Goal: Communication & Community: Answer question/provide support

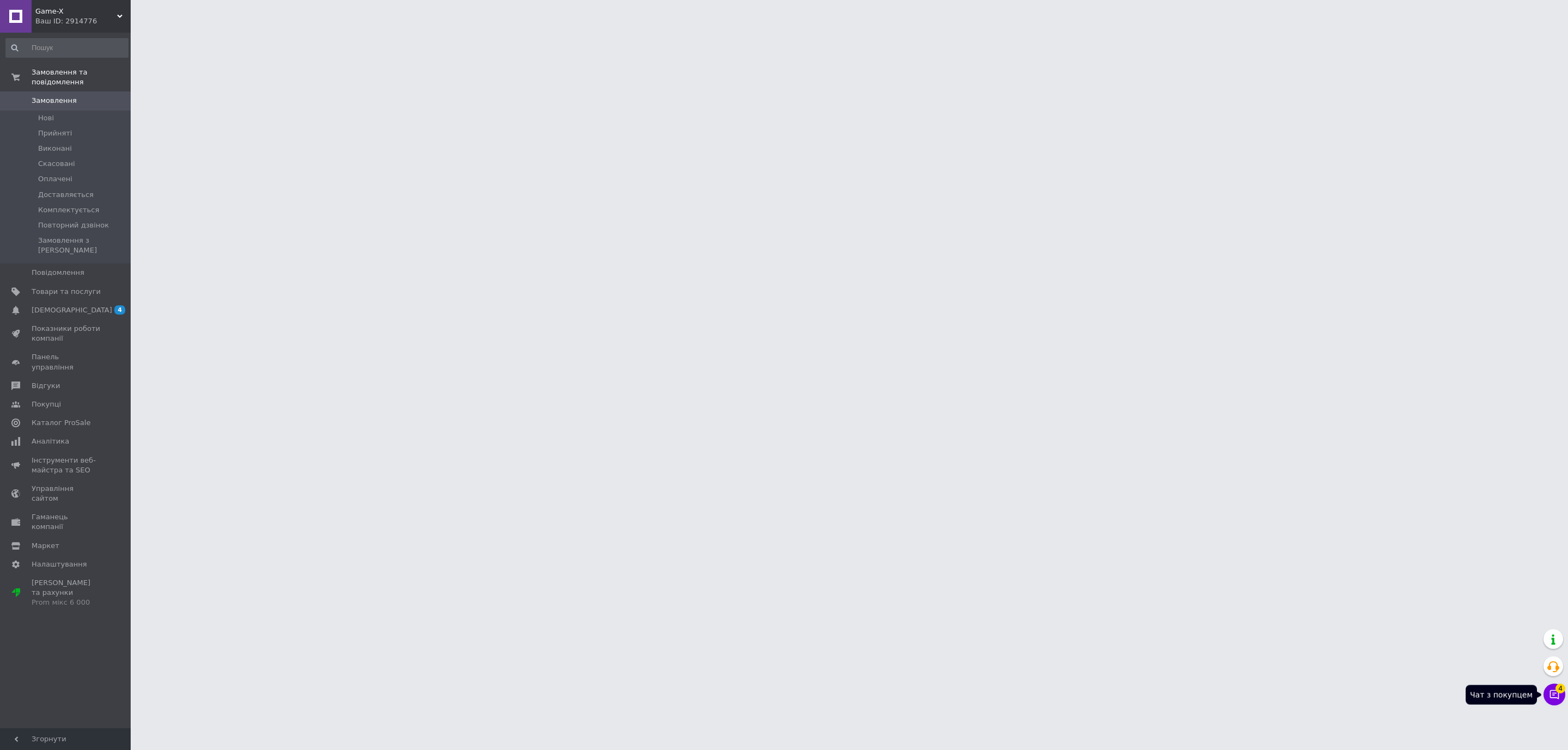
click at [1552, 696] on icon at bounding box center [1554, 694] width 11 height 11
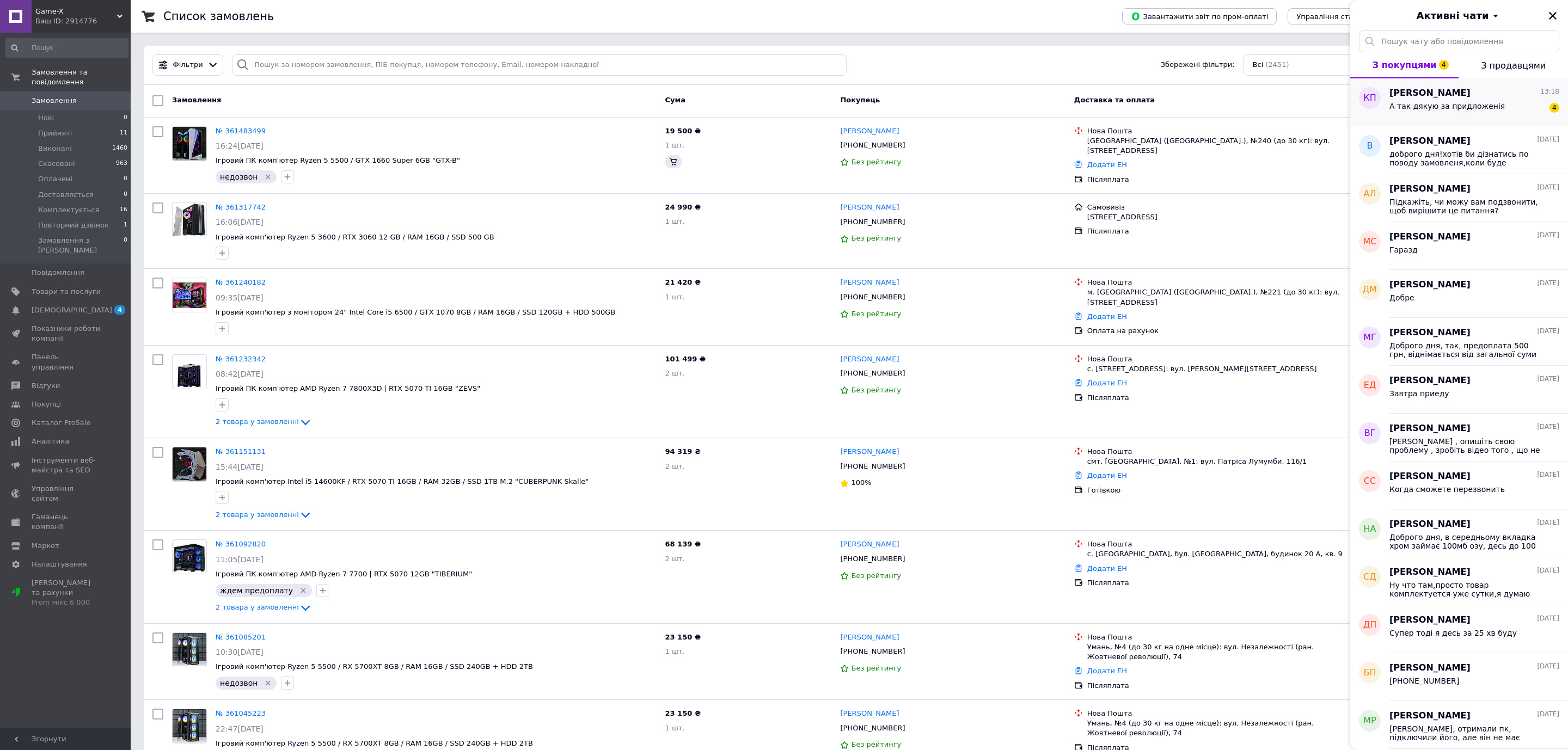
click at [1465, 91] on span "[PERSON_NAME]" at bounding box center [1430, 93] width 81 height 13
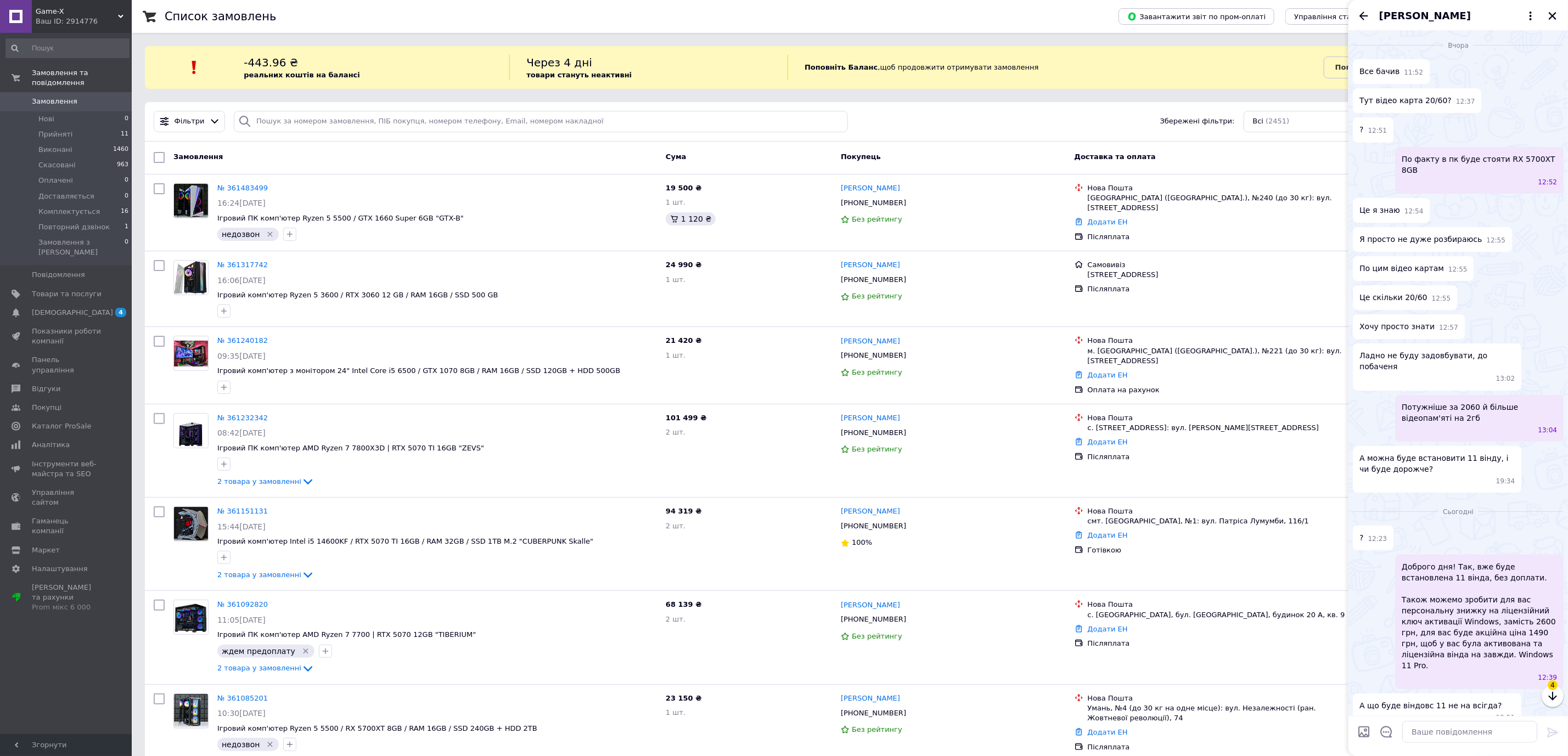
scroll to position [705, 0]
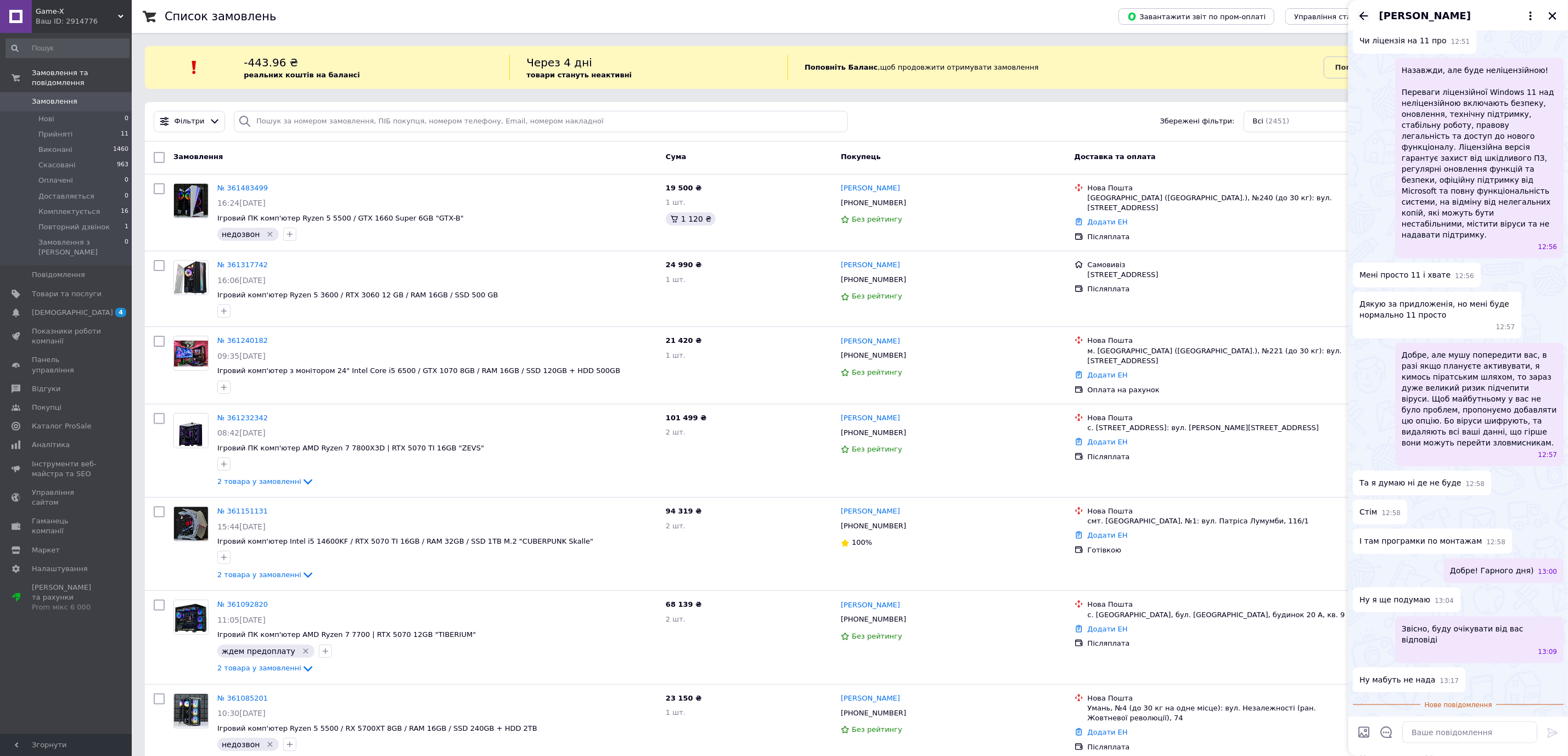
click at [1360, 20] on icon "Назад" at bounding box center [1364, 16] width 13 height 13
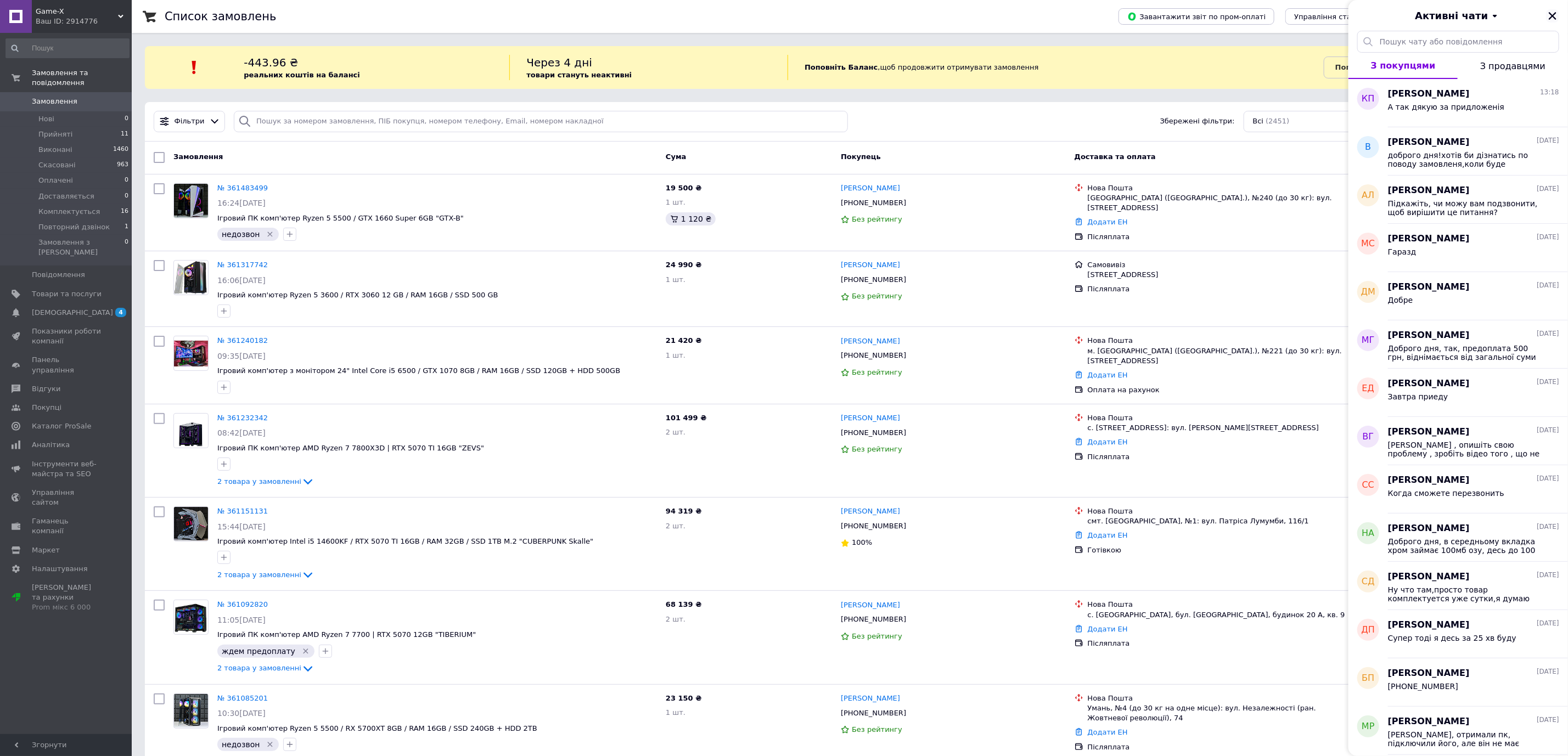
click at [1552, 18] on icon "Закрити" at bounding box center [1552, 16] width 10 height 10
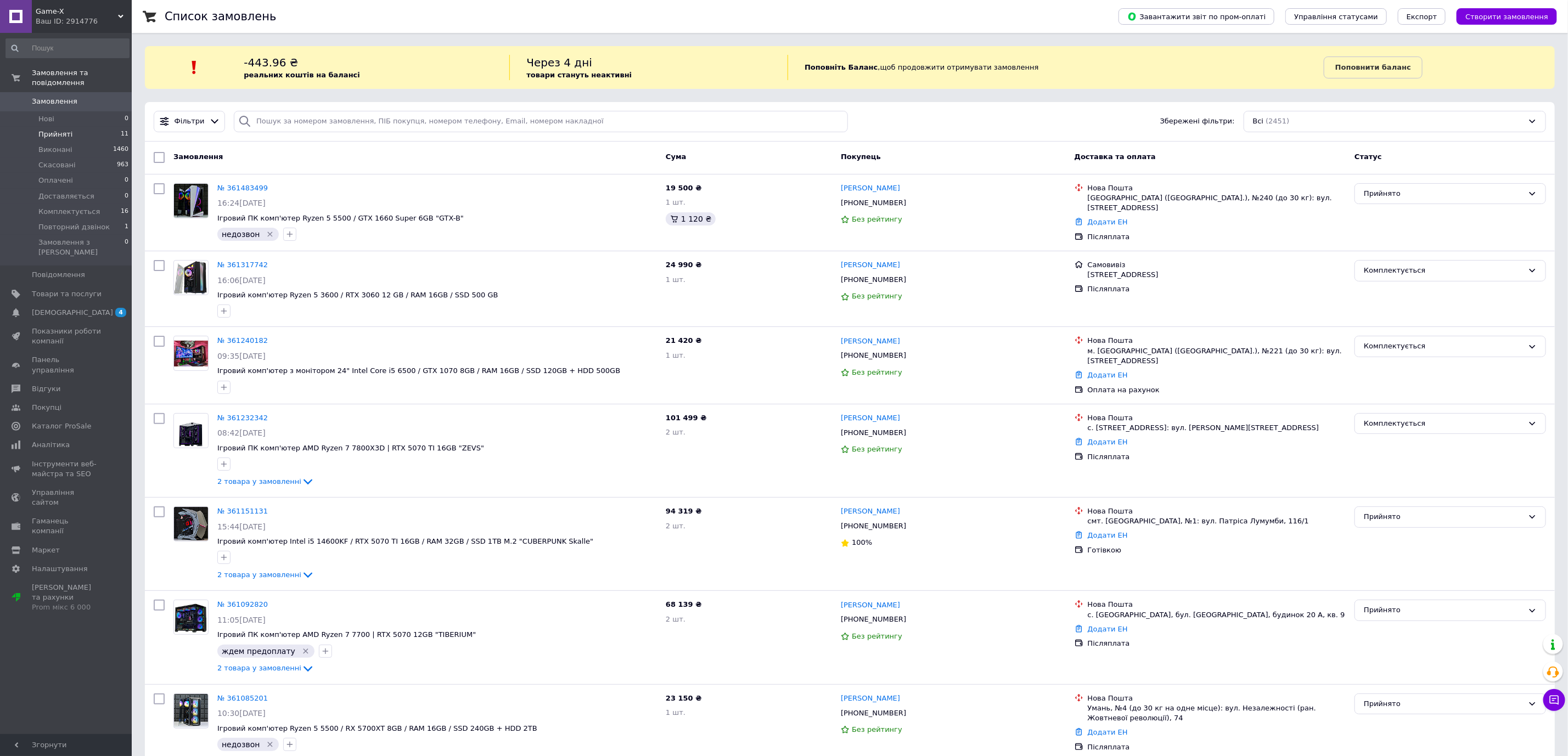
click at [62, 130] on span "Прийняті" at bounding box center [55, 134] width 34 height 10
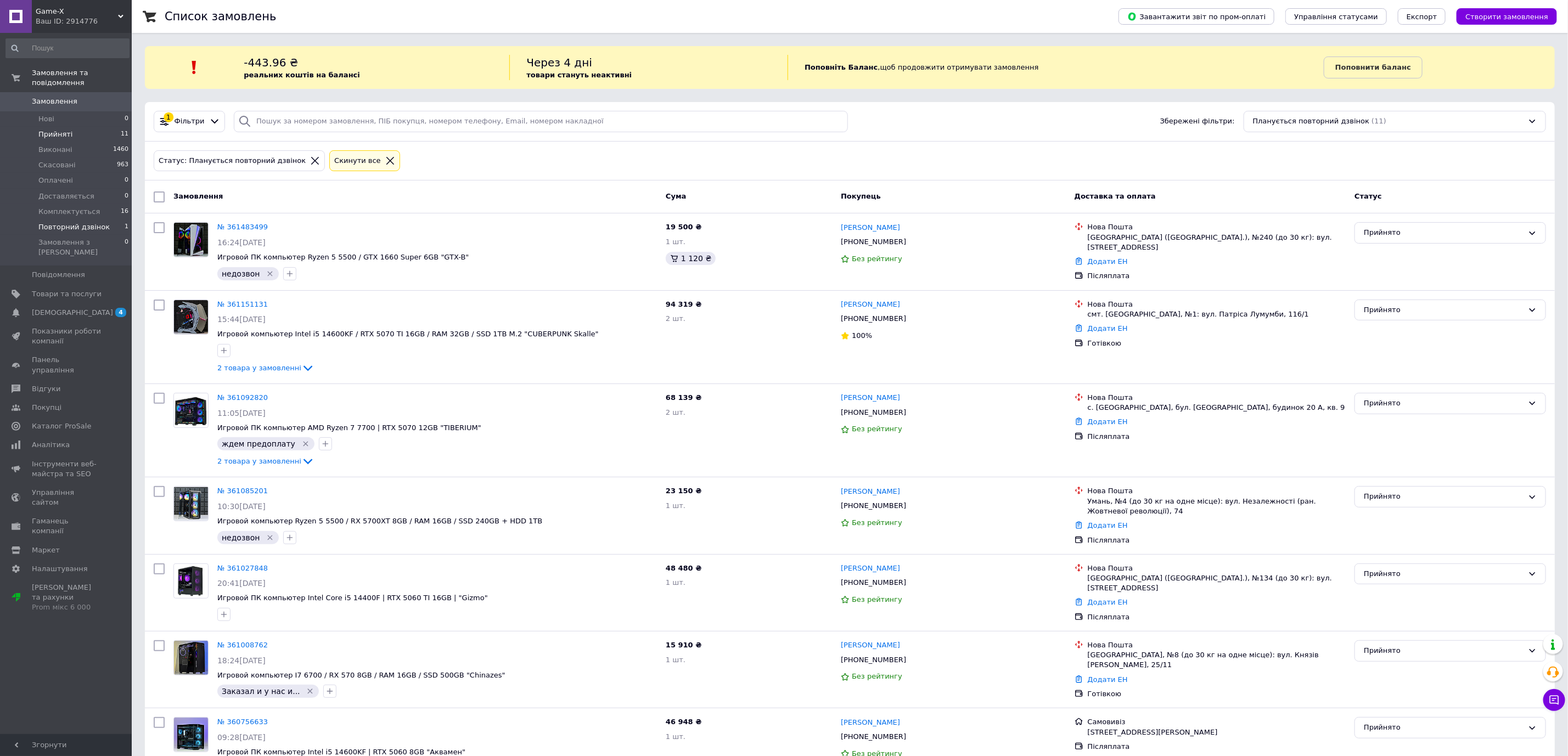
click at [102, 220] on li "Повторний дзвінок 1" at bounding box center [67, 227] width 135 height 16
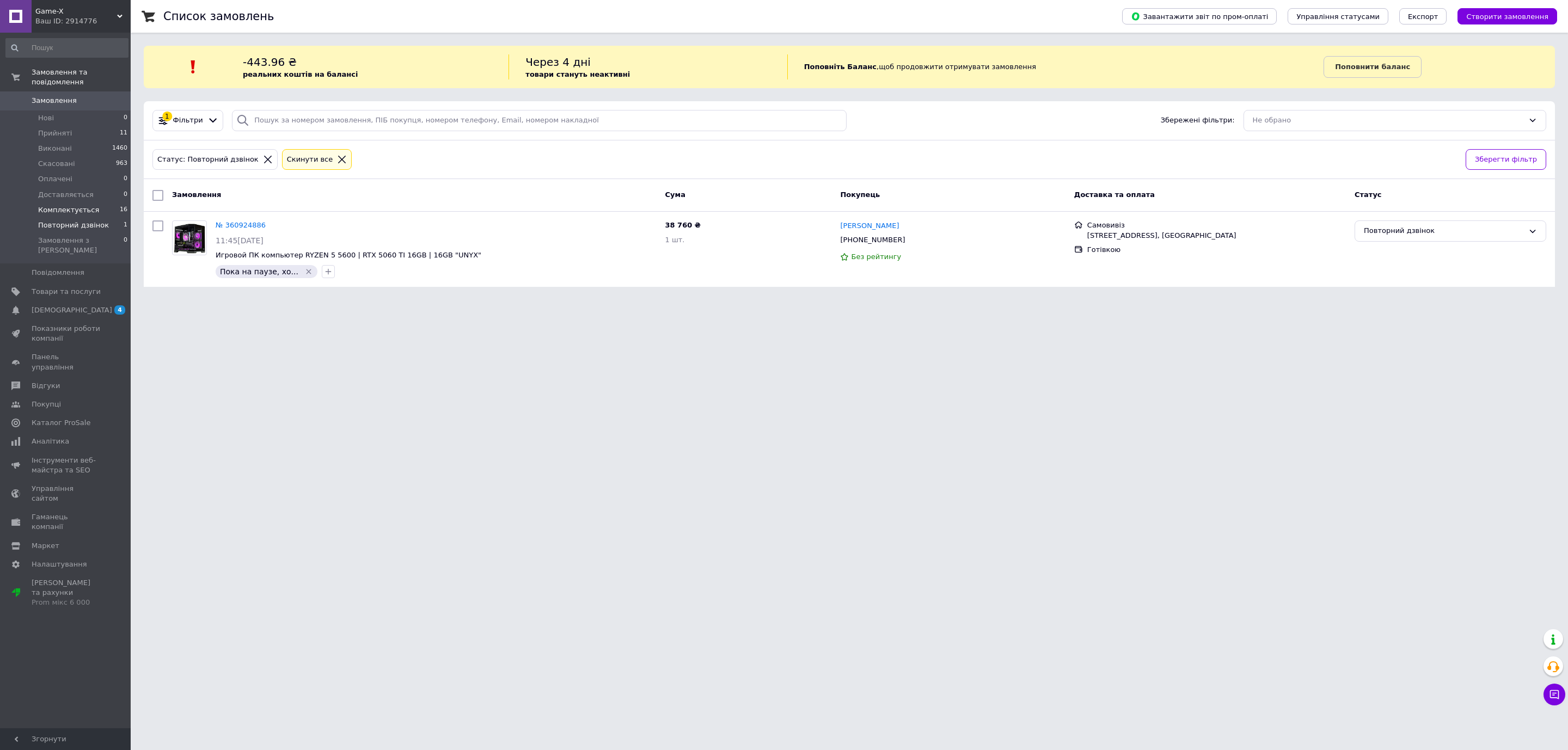
click at [83, 205] on span "Комплектується" at bounding box center [68, 210] width 61 height 10
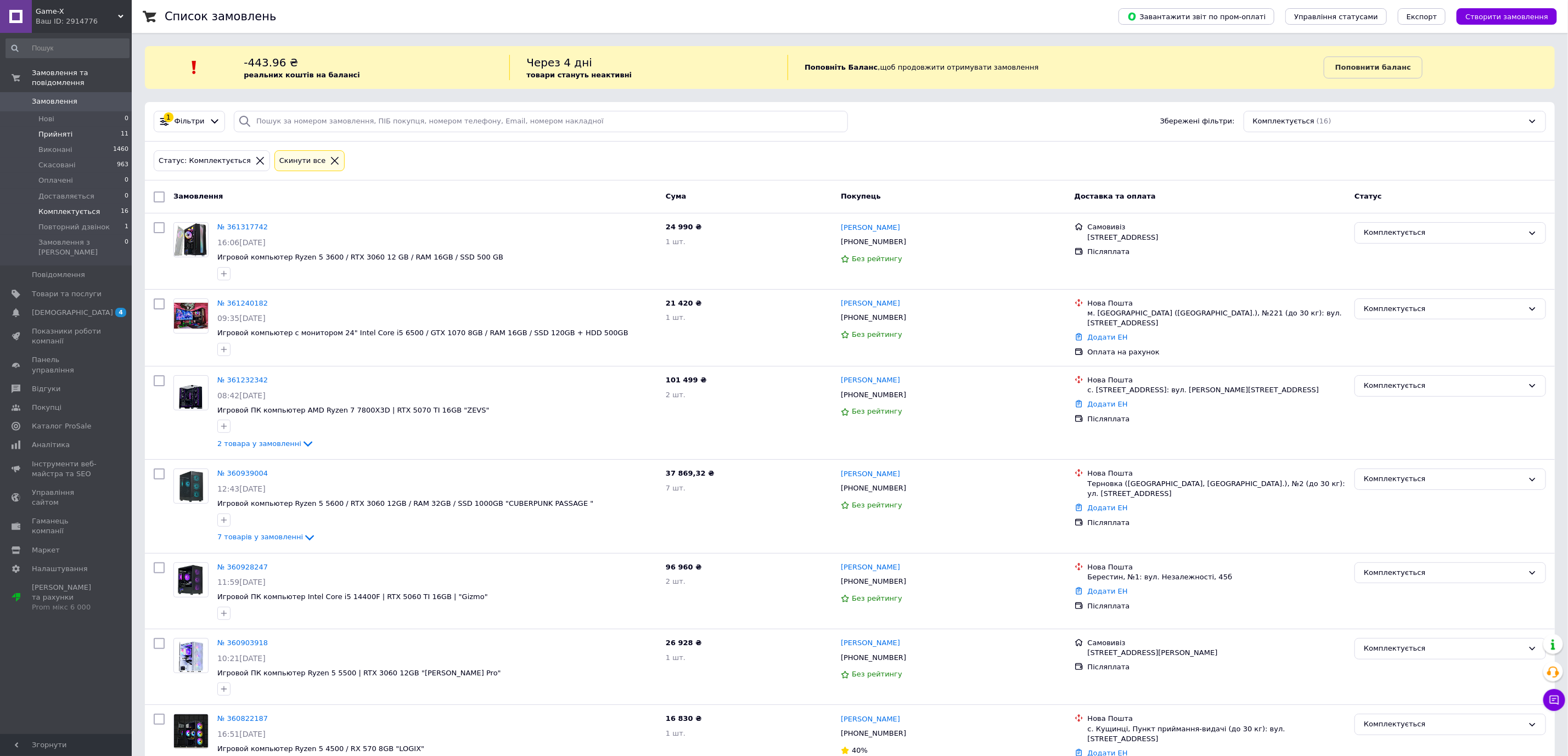
click at [53, 130] on span "Прийняті" at bounding box center [55, 134] width 34 height 10
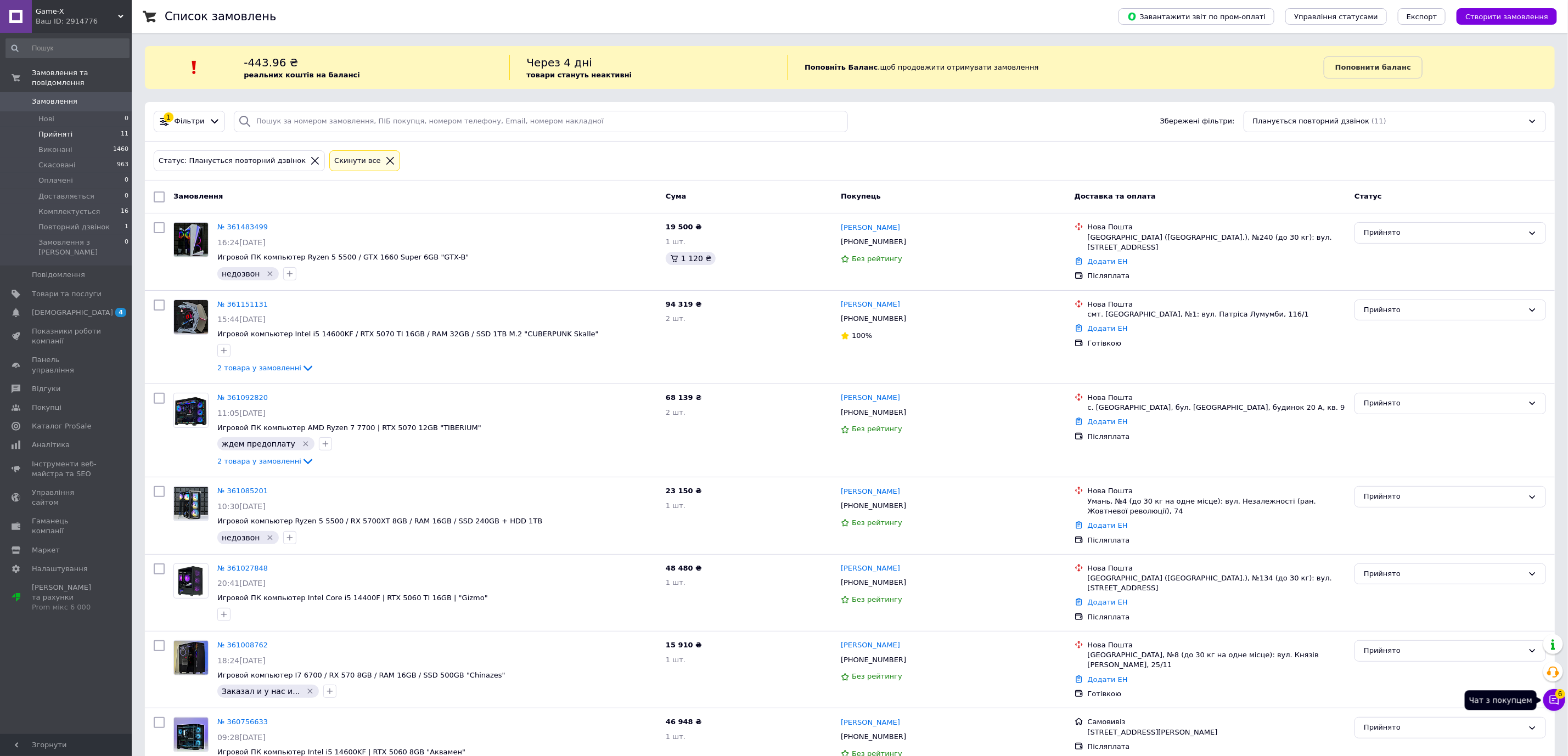
click at [1556, 701] on icon at bounding box center [1554, 700] width 11 height 11
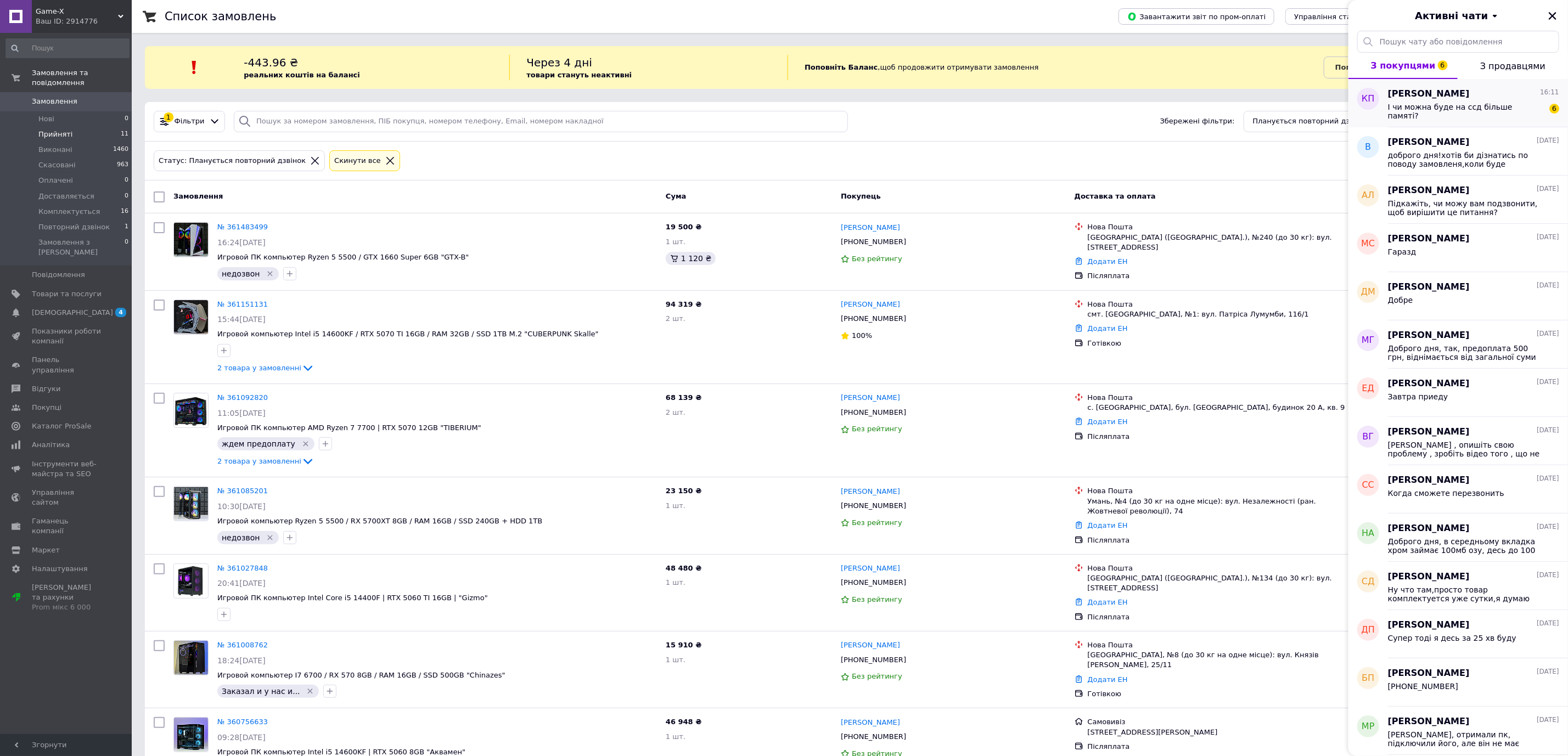
click at [1436, 106] on span "І чи можна буде на ссд більше памяті?" at bounding box center [1466, 111] width 156 height 17
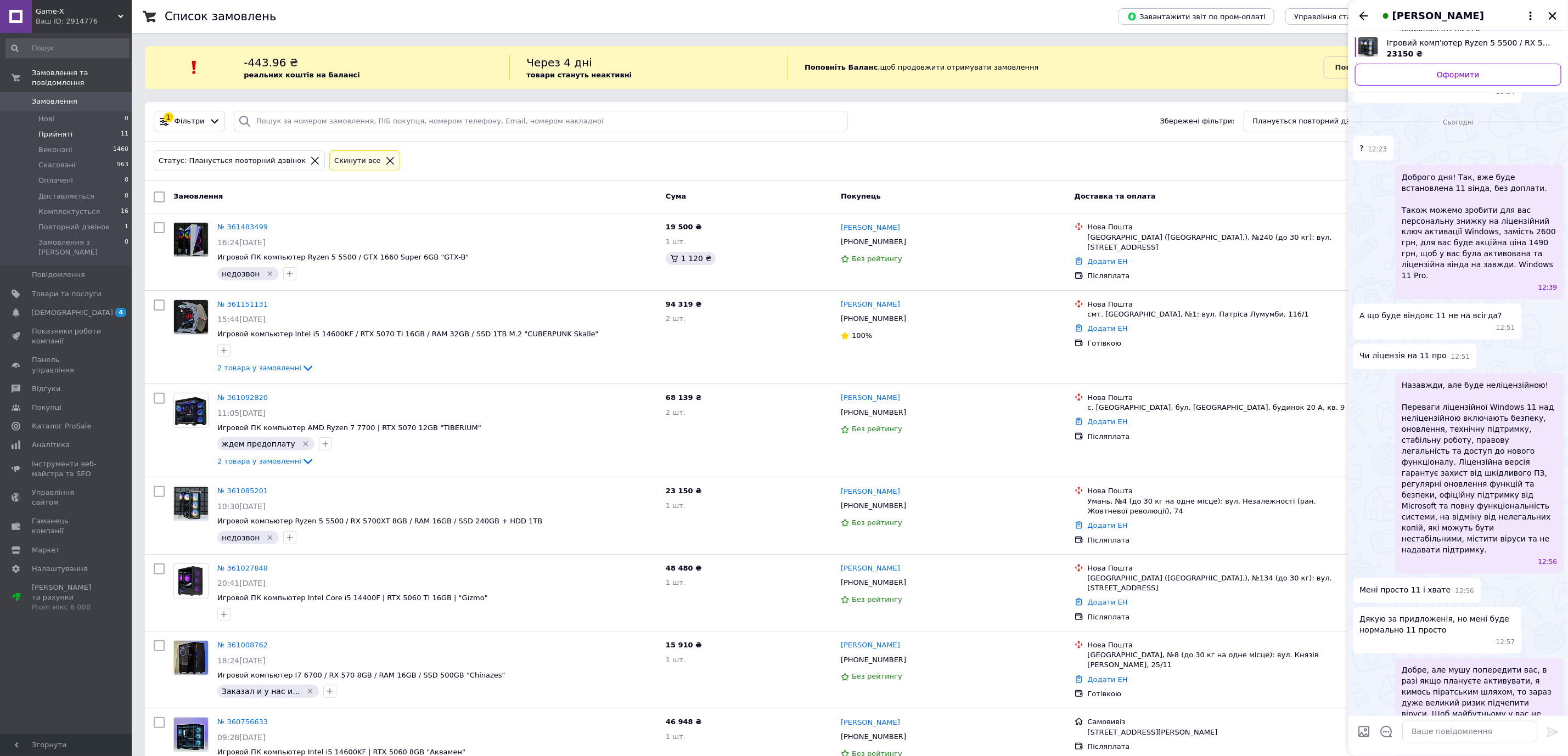
scroll to position [2087, 0]
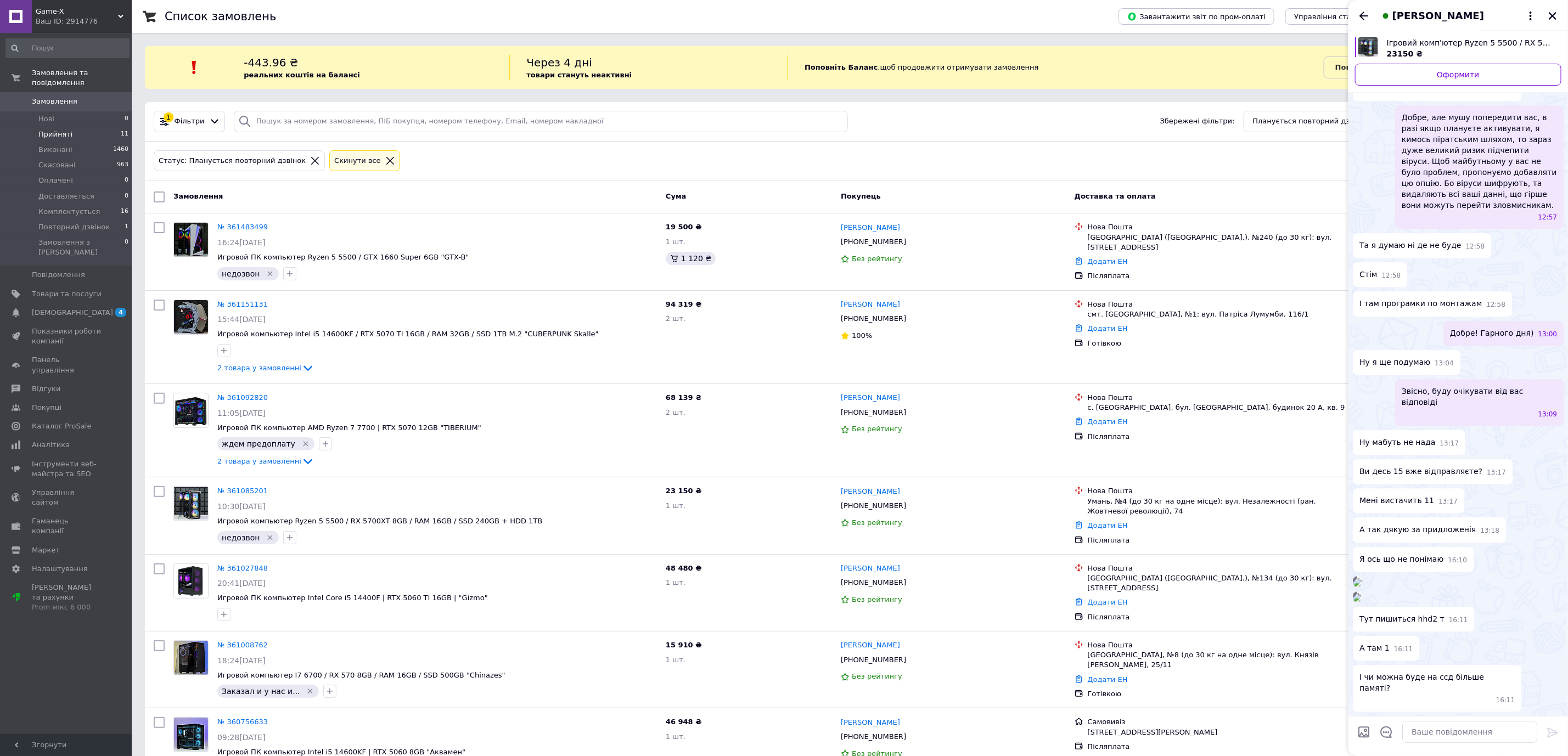
drag, startPoint x: 579, startPoint y: 153, endPoint x: 567, endPoint y: 161, distance: 14.4
click at [576, 152] on div "Статус: Планується повторний дзвінок Cкинути все" at bounding box center [849, 161] width 1396 height 25
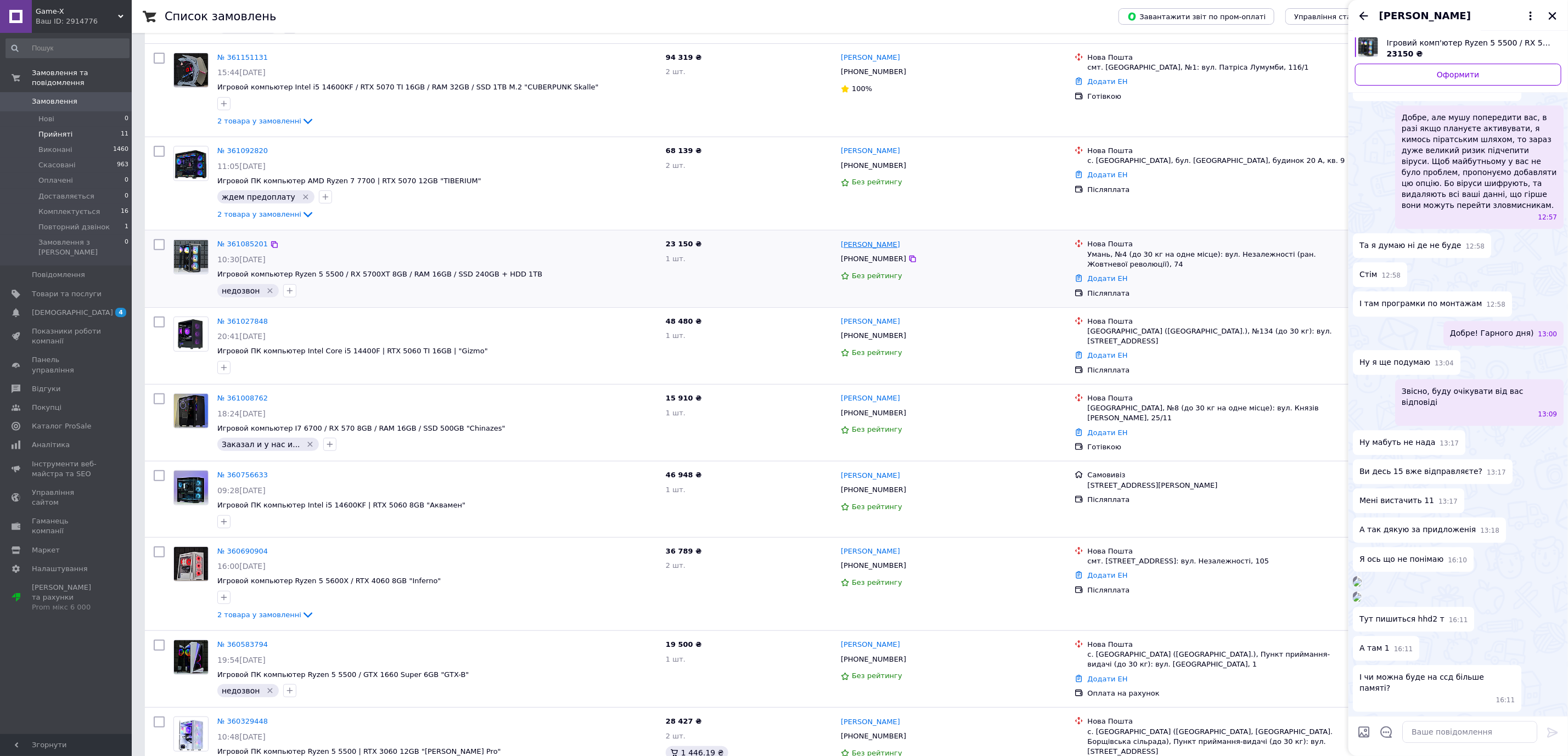
drag, startPoint x: 927, startPoint y: 244, endPoint x: 863, endPoint y: 249, distance: 64.2
click at [863, 249] on div "[PERSON_NAME]" at bounding box center [953, 244] width 227 height 13
copy link "[PERSON_NAME]"
click at [30, 654] on div "Замовлення та повідомлення Замовлення 0 Нові 0 Прийняті 11 Виконані 1460 Скасов…" at bounding box center [67, 385] width 135 height 704
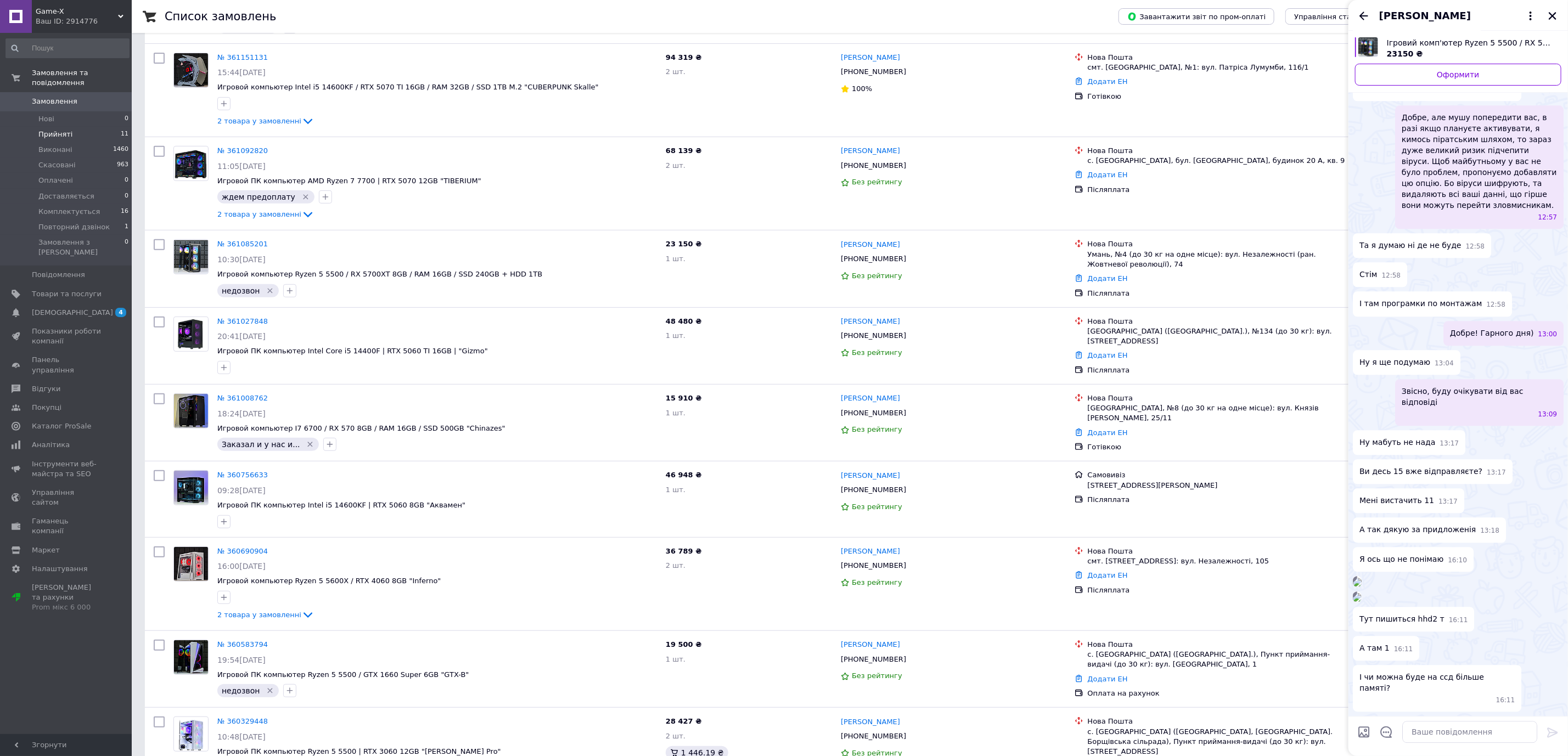
click at [1362, 593] on img at bounding box center [1357, 597] width 9 height 9
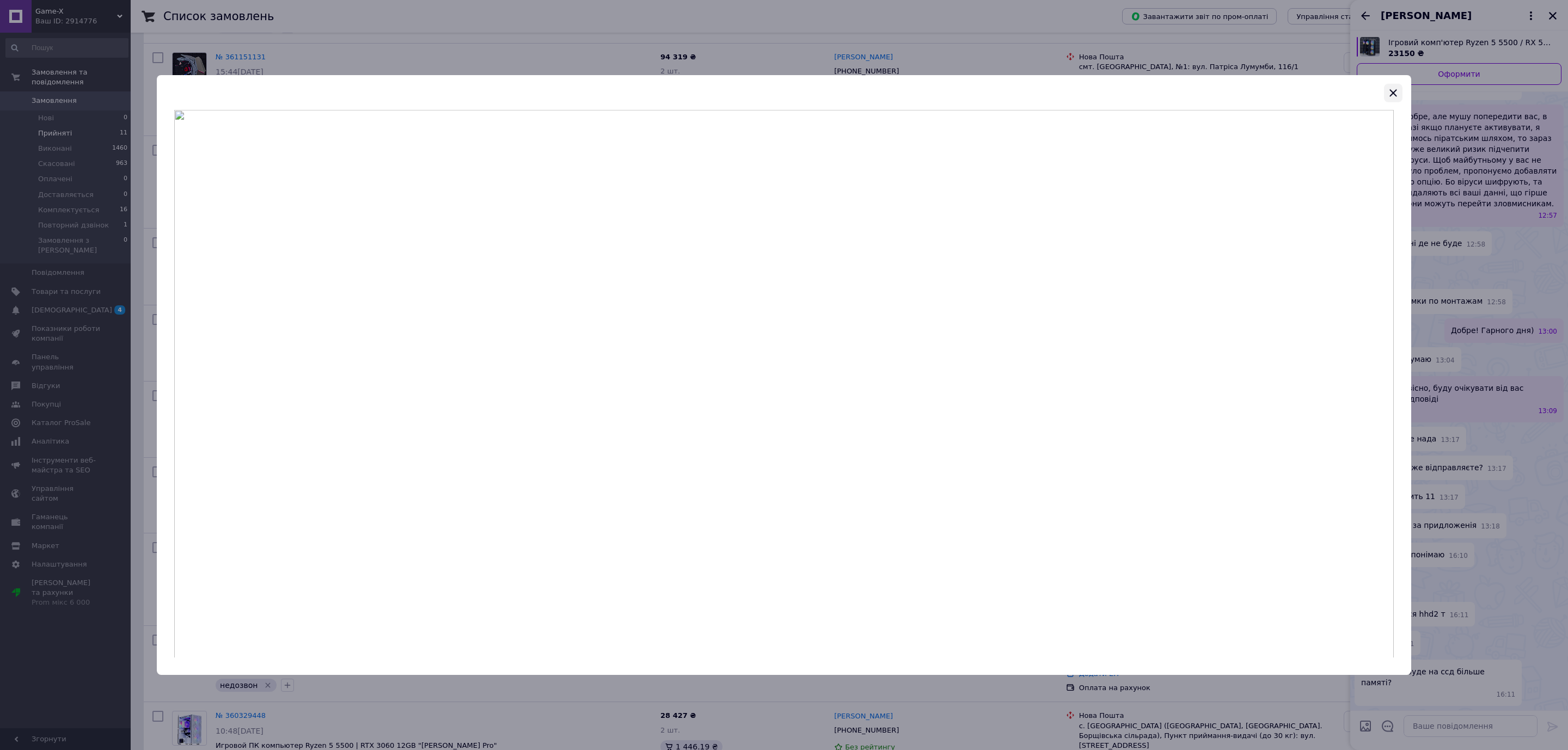
click at [1393, 88] on icon "button" at bounding box center [1393, 93] width 13 height 13
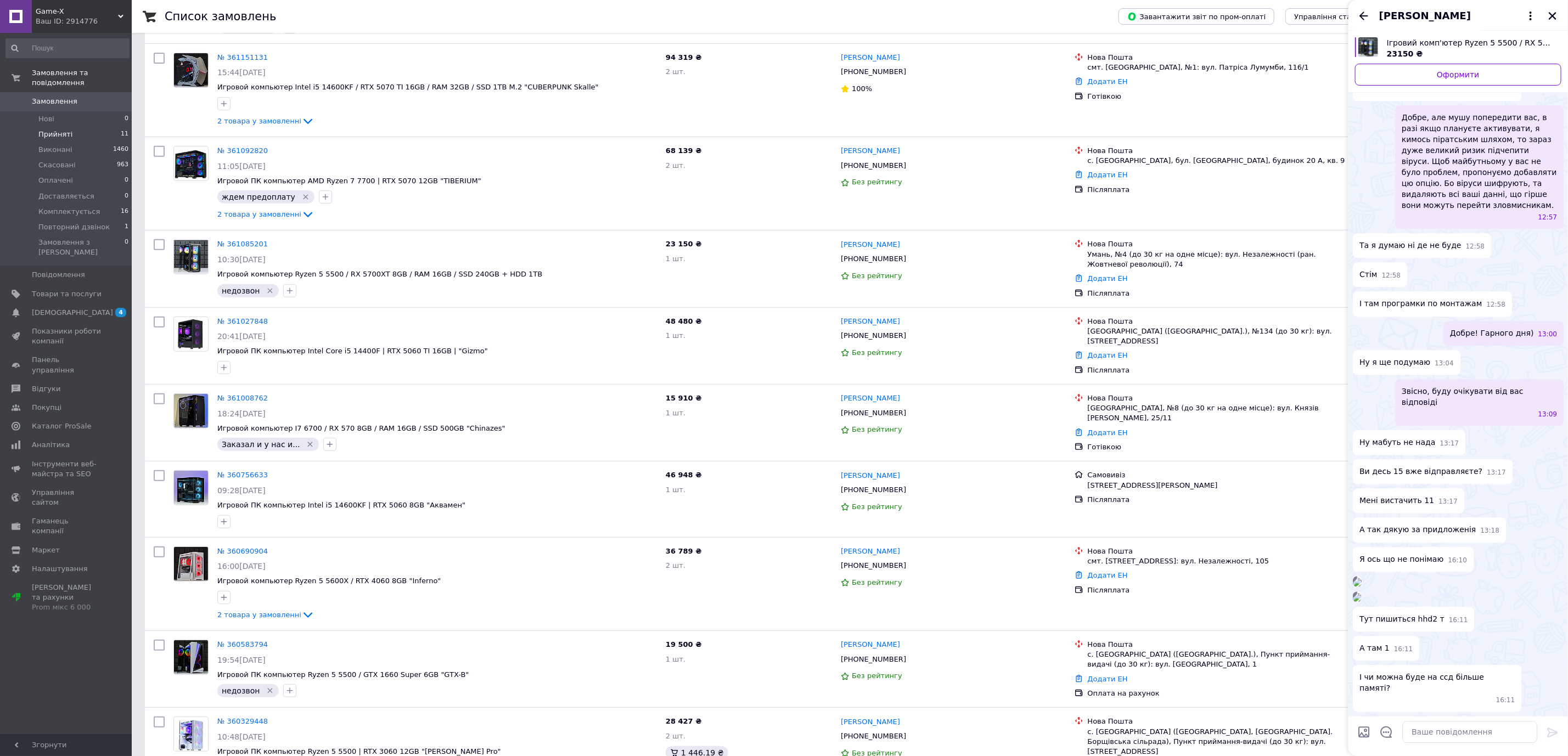
click at [51, 596] on div "Замовлення та повідомлення Замовлення 0 Нові 0 Прийняті 11 Виконані 1460 Скасов…" at bounding box center [67, 385] width 135 height 704
click at [1362, 593] on img at bounding box center [1357, 597] width 9 height 9
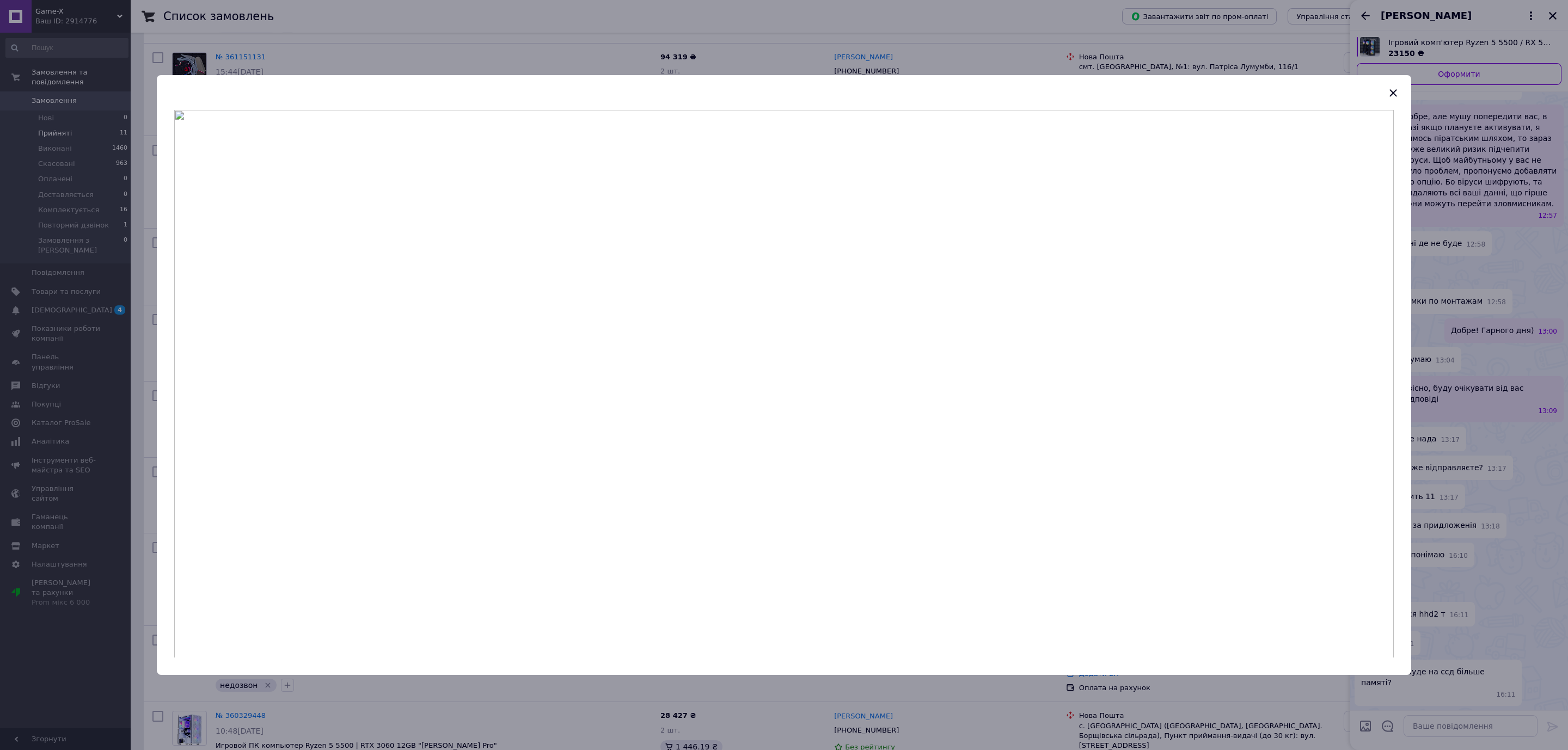
click at [1493, 415] on div at bounding box center [784, 375] width 1568 height 750
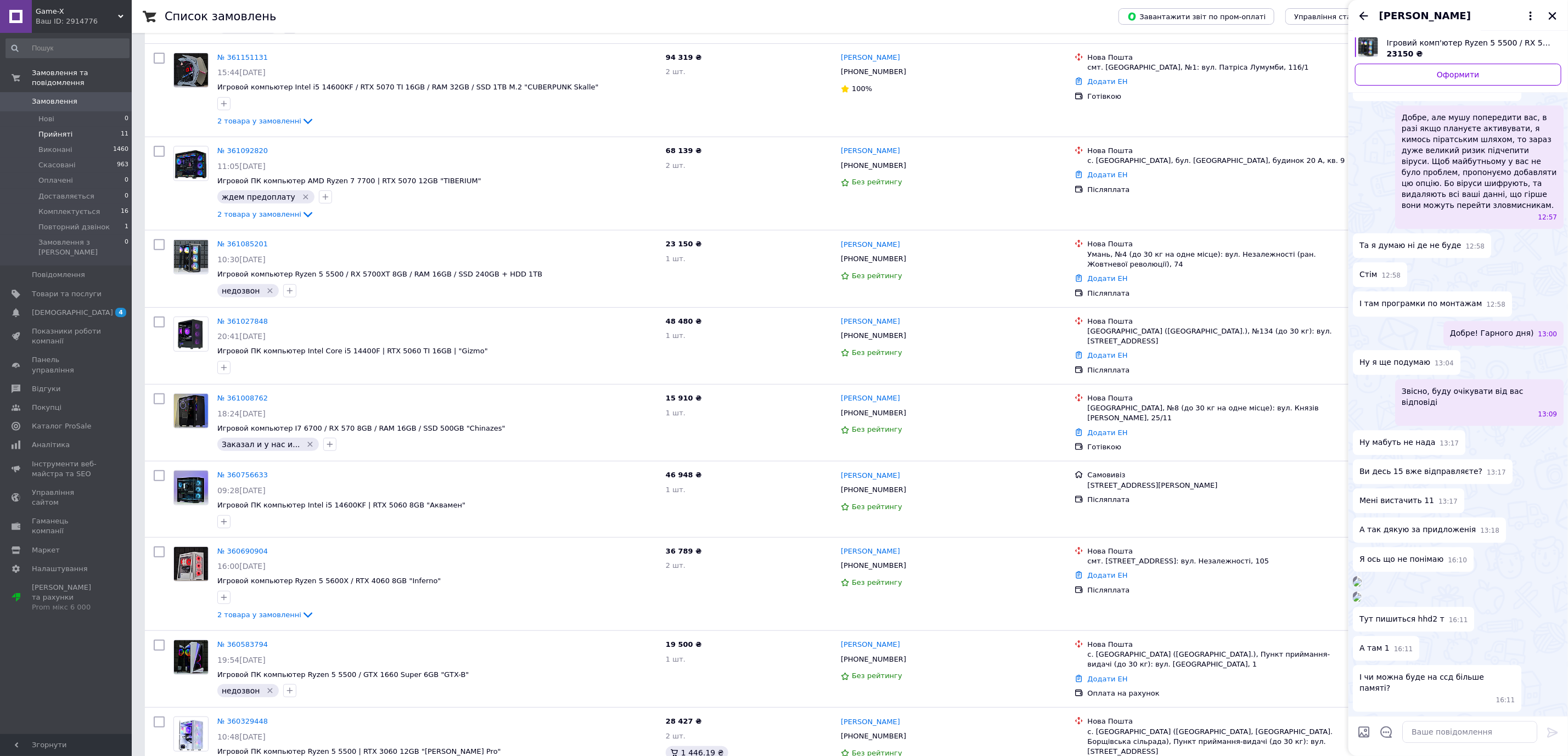
click at [1362, 578] on img at bounding box center [1357, 582] width 9 height 9
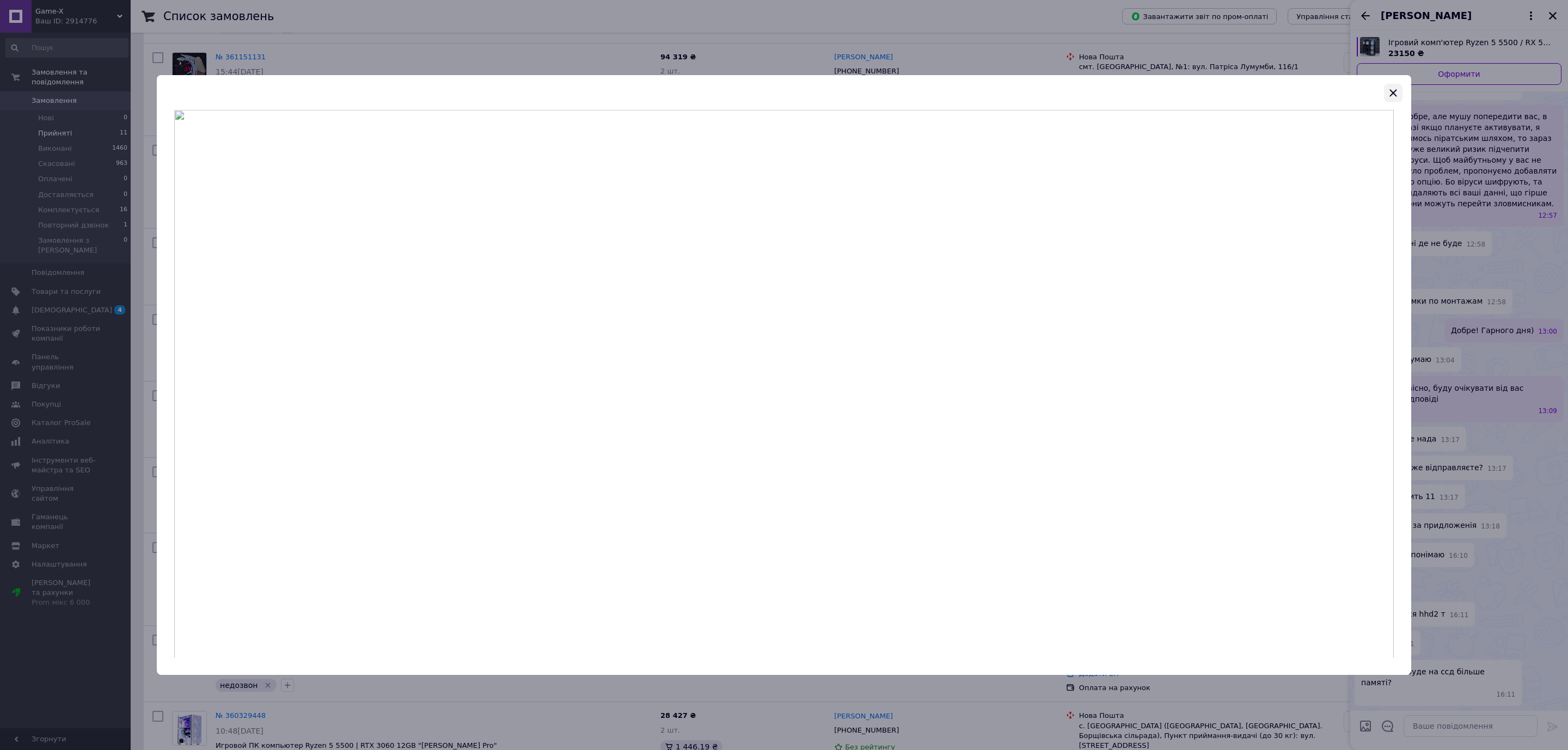
click at [1393, 91] on icon "button" at bounding box center [1393, 93] width 13 height 13
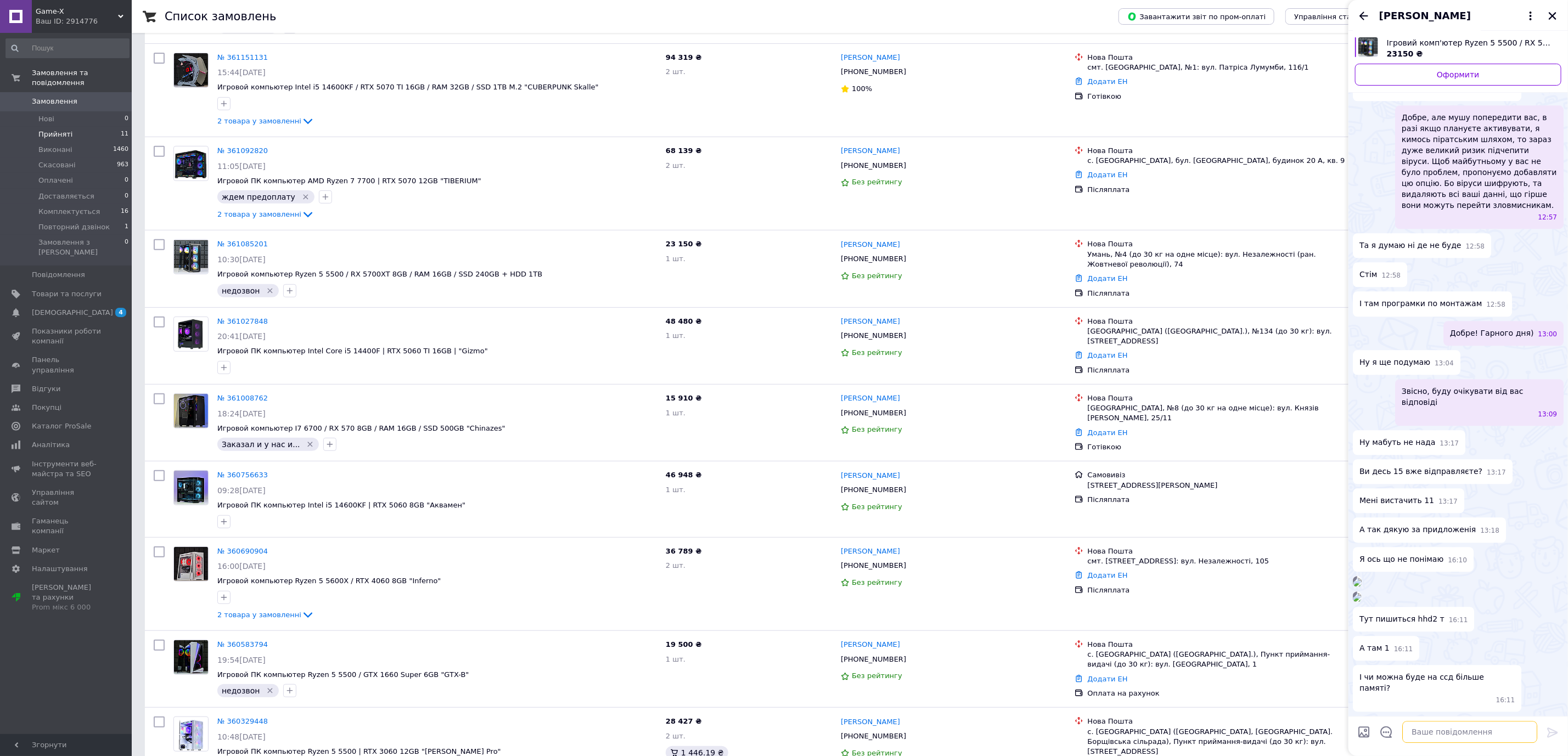
click at [1450, 740] on textarea at bounding box center [1470, 731] width 135 height 22
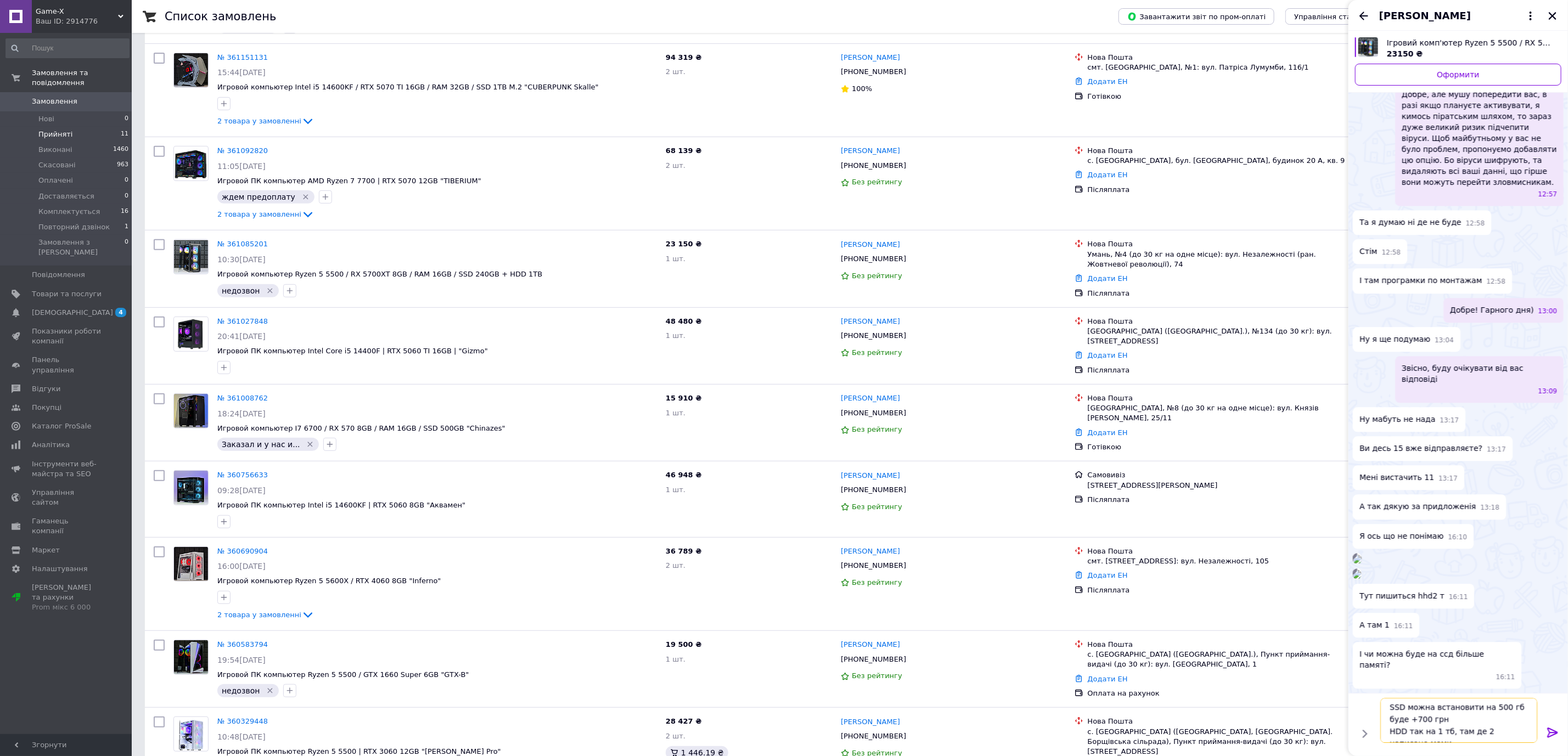
scroll to position [8, 0]
type textarea "SSD можна встановити на 500 гб буде +700 грн HDD так на 1 тб, там де 2 написано…"
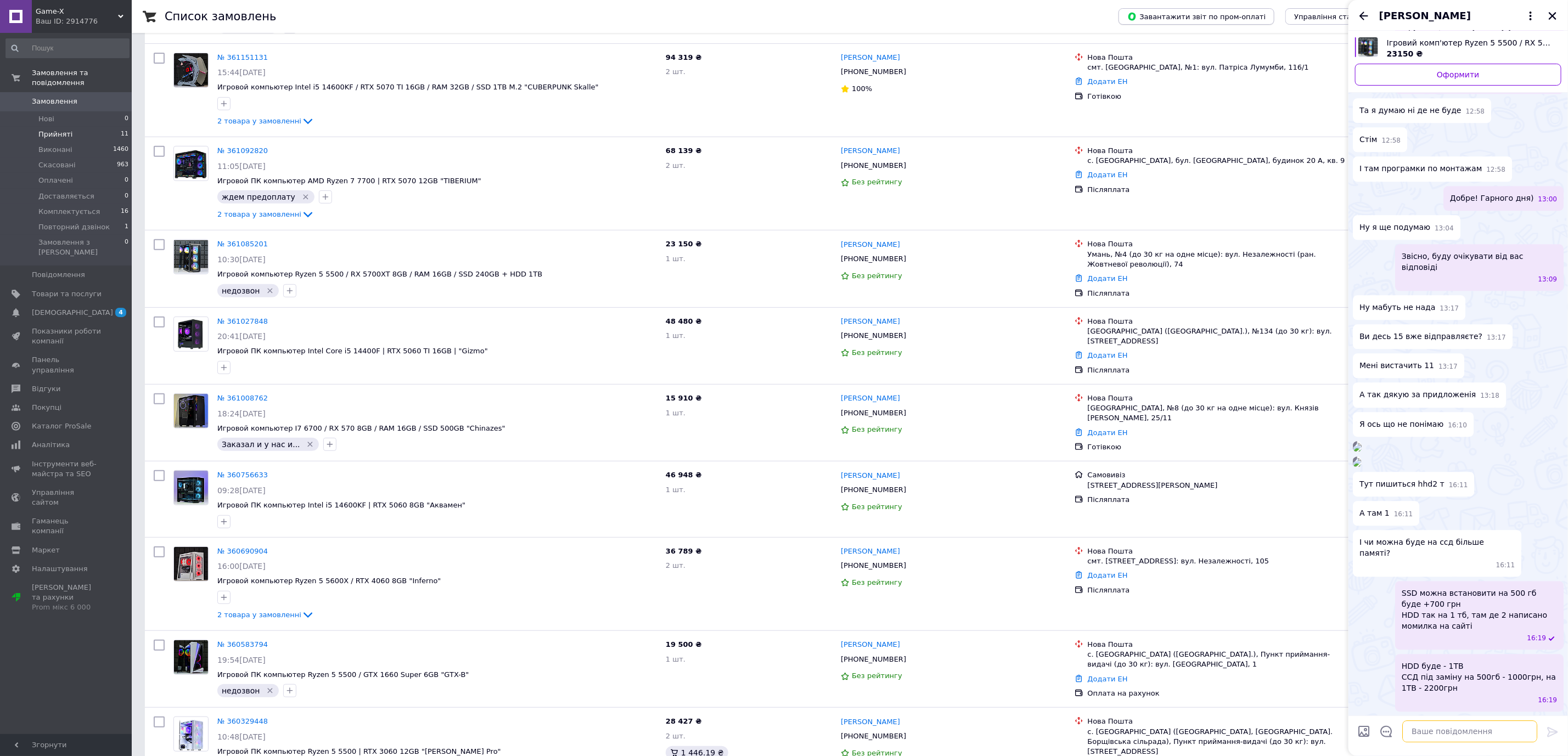
scroll to position [2224, 0]
drag, startPoint x: 1444, startPoint y: 596, endPoint x: 1441, endPoint y: 623, distance: 27.2
click at [1429, 624] on span "SSD можна встановити на 500 гб буде +700 грн HDD так на 1 тб, там де 2 написано…" at bounding box center [1479, 609] width 155 height 44
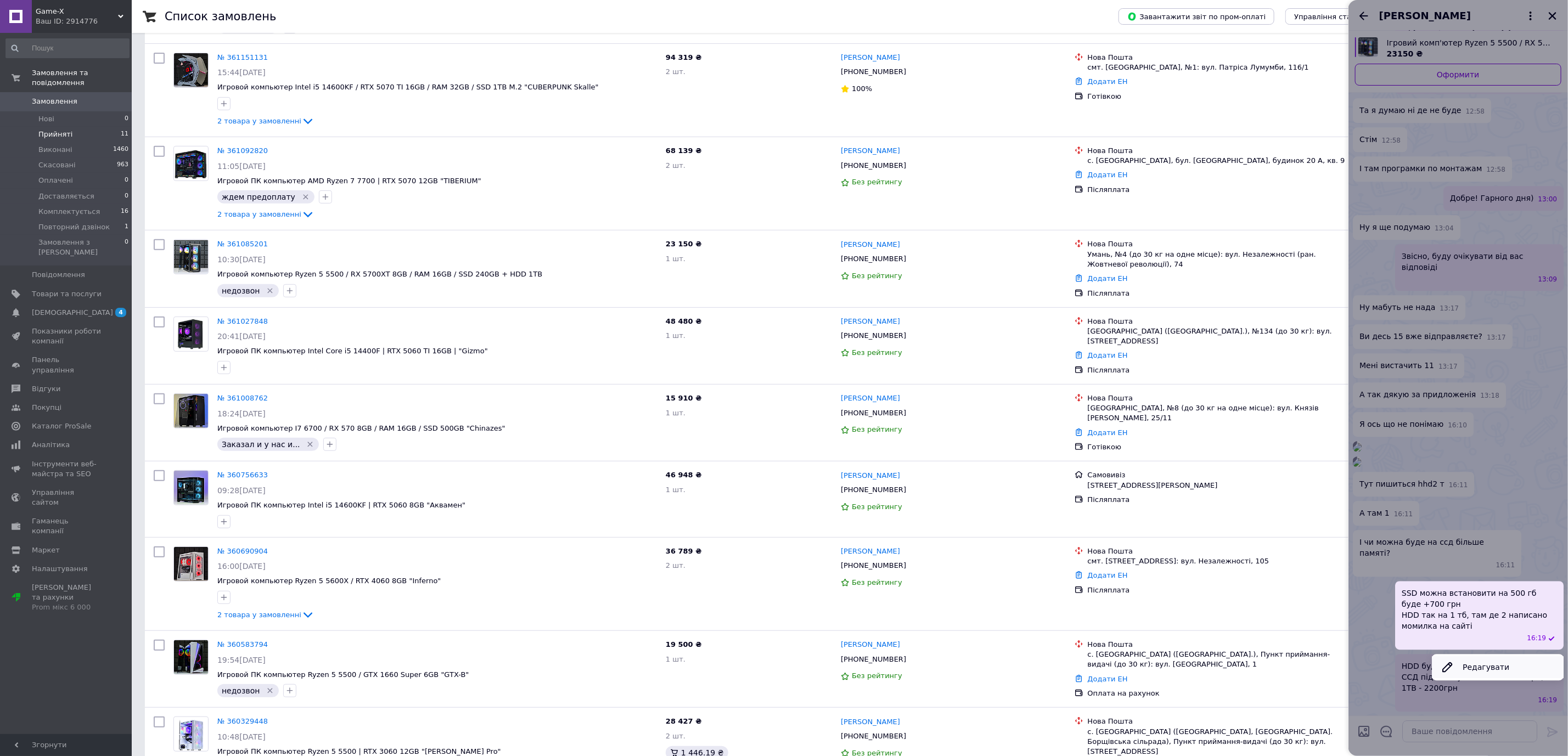
click at [1479, 664] on button "Редагувати" at bounding box center [1498, 667] width 132 height 22
type textarea "SSD можна встановити на 500 гб буде +700 грн HDD так на 1 тб, там де 2 написано…"
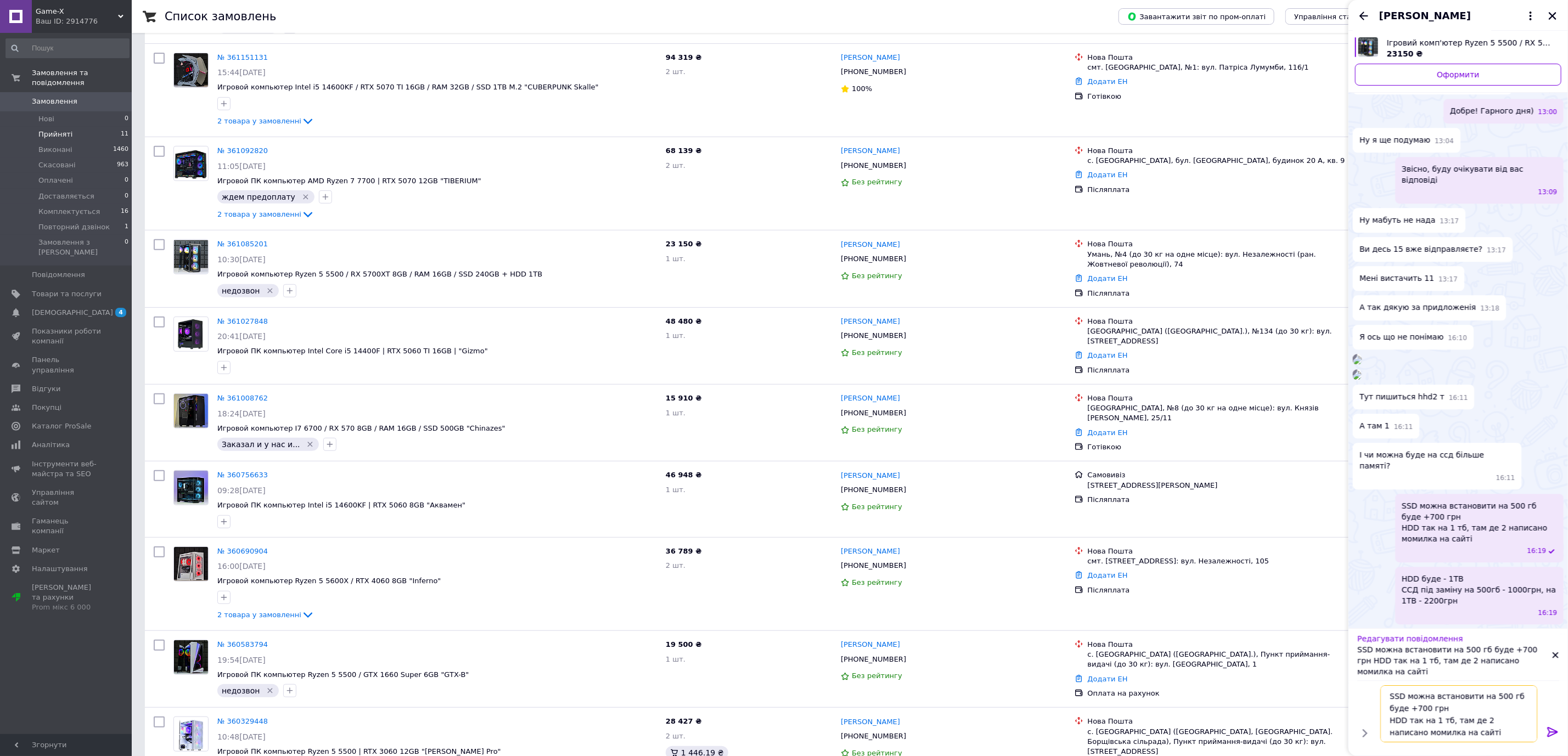
scroll to position [2299, 0]
drag, startPoint x: 1390, startPoint y: 697, endPoint x: 1464, endPoint y: 751, distance: 91.6
click at [1464, 751] on div "Редагувати повідомлення SSD можна встановити на 500 гб буде +700 грн HDD так на…" at bounding box center [1458, 692] width 220 height 127
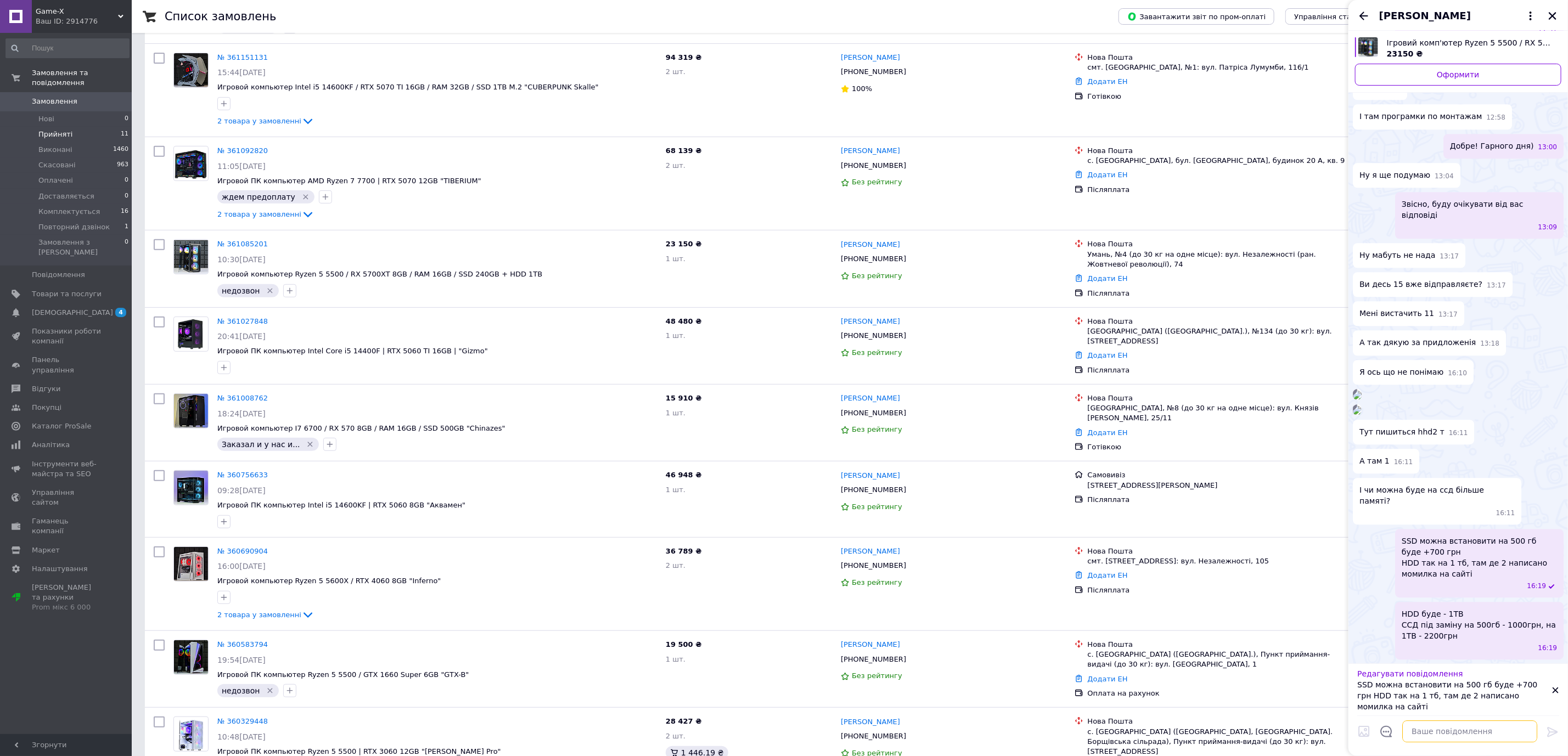
scroll to position [2264, 0]
click at [1556, 694] on icon at bounding box center [1555, 691] width 6 height 6
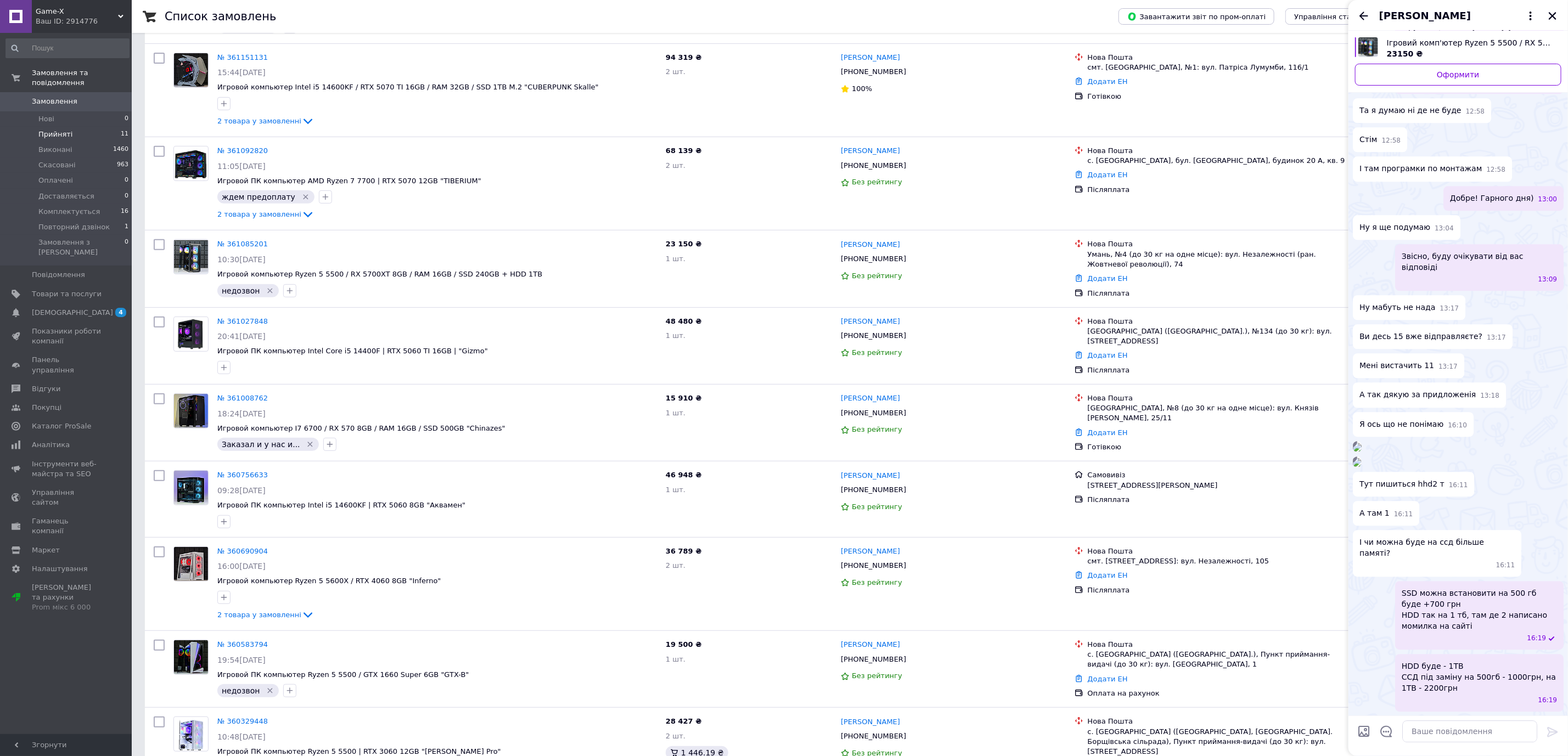
scroll to position [2224, 0]
drag, startPoint x: 1459, startPoint y: 623, endPoint x: 1492, endPoint y: 561, distance: 70.2
click at [1492, 561] on div "16:11" at bounding box center [1438, 565] width 151 height 9
drag, startPoint x: 1498, startPoint y: 613, endPoint x: 1501, endPoint y: 650, distance: 37.1
click at [1509, 663] on span "HDD буде - 1ТВ ССД під заміну на 500гб - 1000грн, на 1ТВ - 2200грн" at bounding box center [1479, 677] width 155 height 33
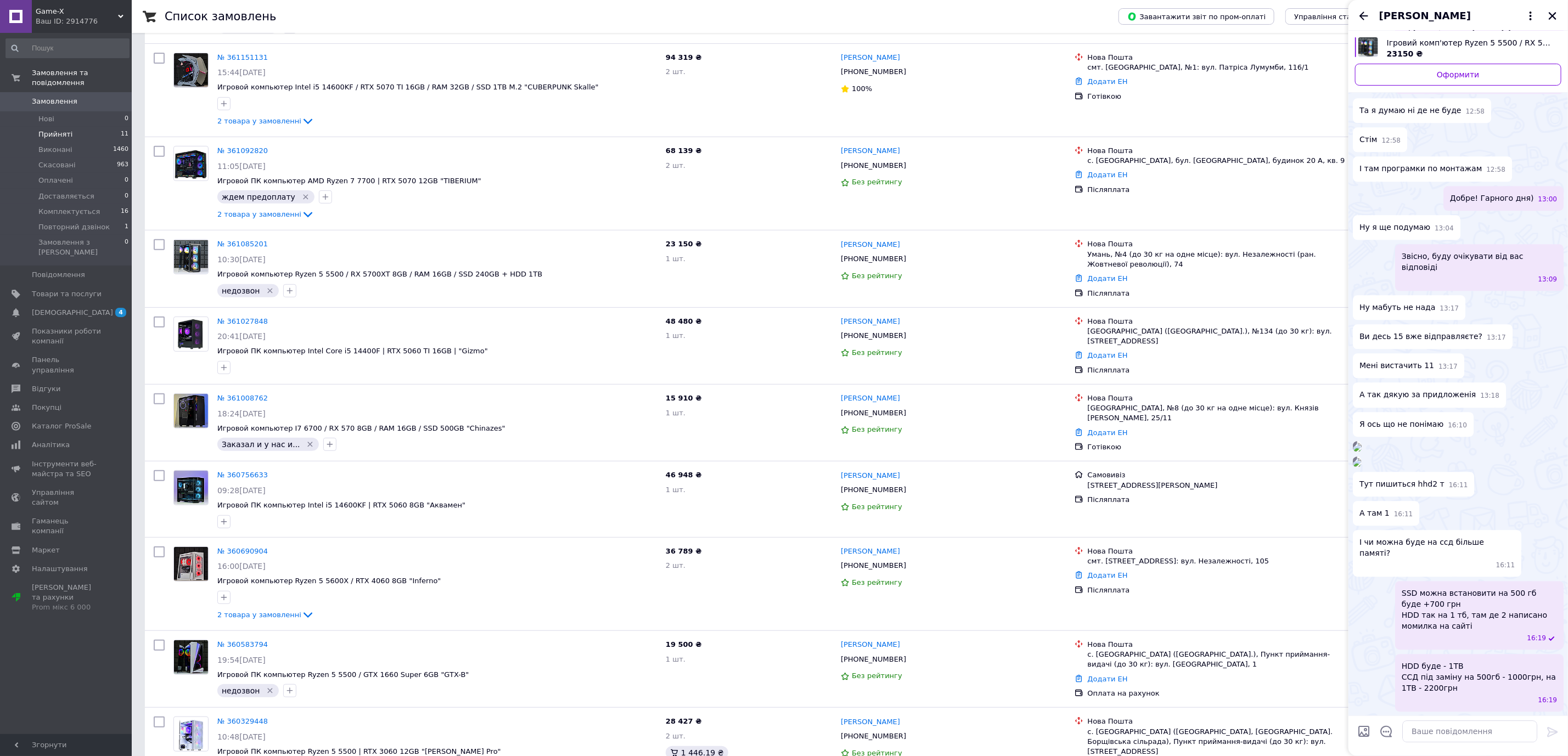
click at [1489, 629] on span "SSD можна встановити на 500 гб буде +700 грн HDD так на 1 тб, там де 2 написано…" at bounding box center [1479, 609] width 155 height 44
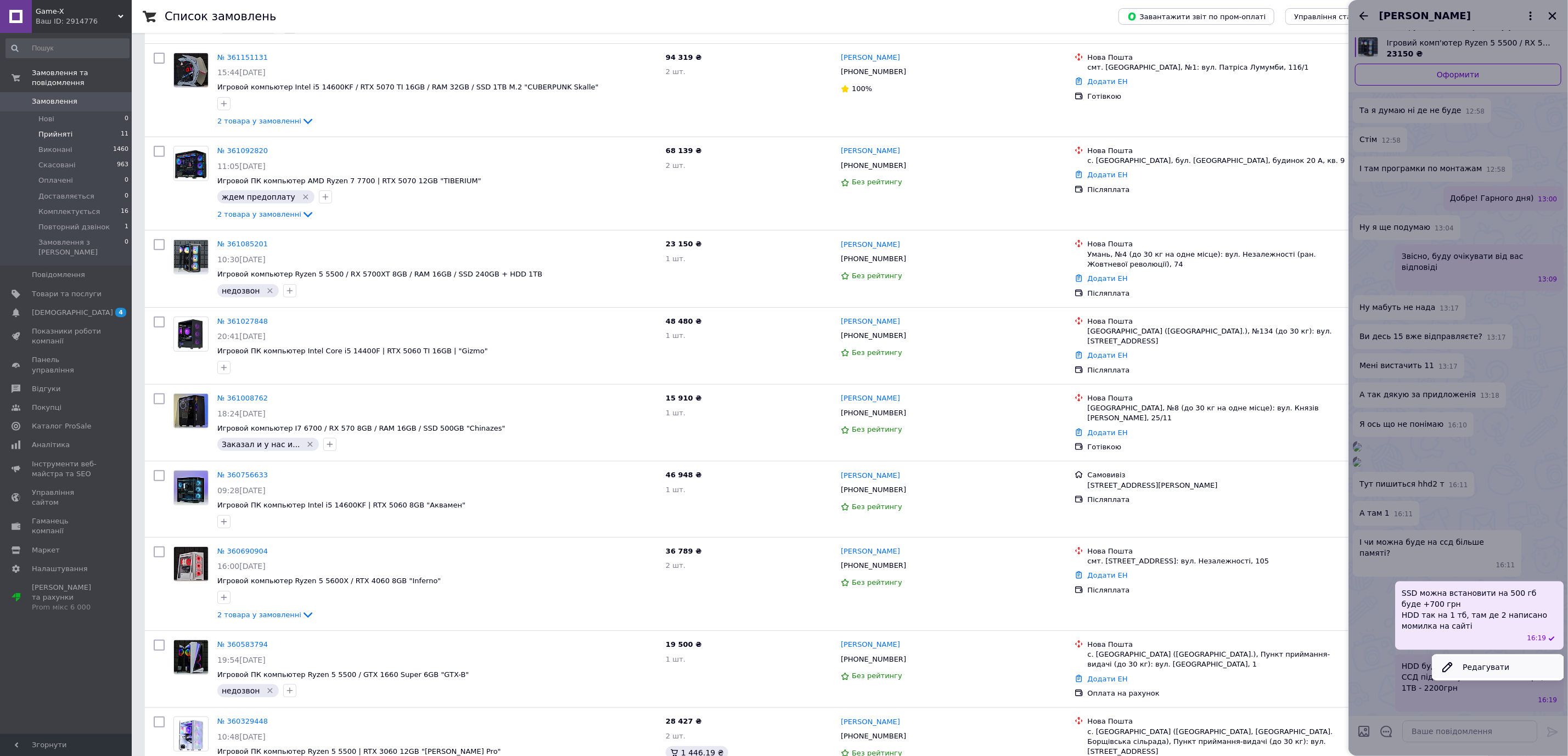
click at [1490, 671] on button "Редагувати" at bounding box center [1498, 667] width 132 height 22
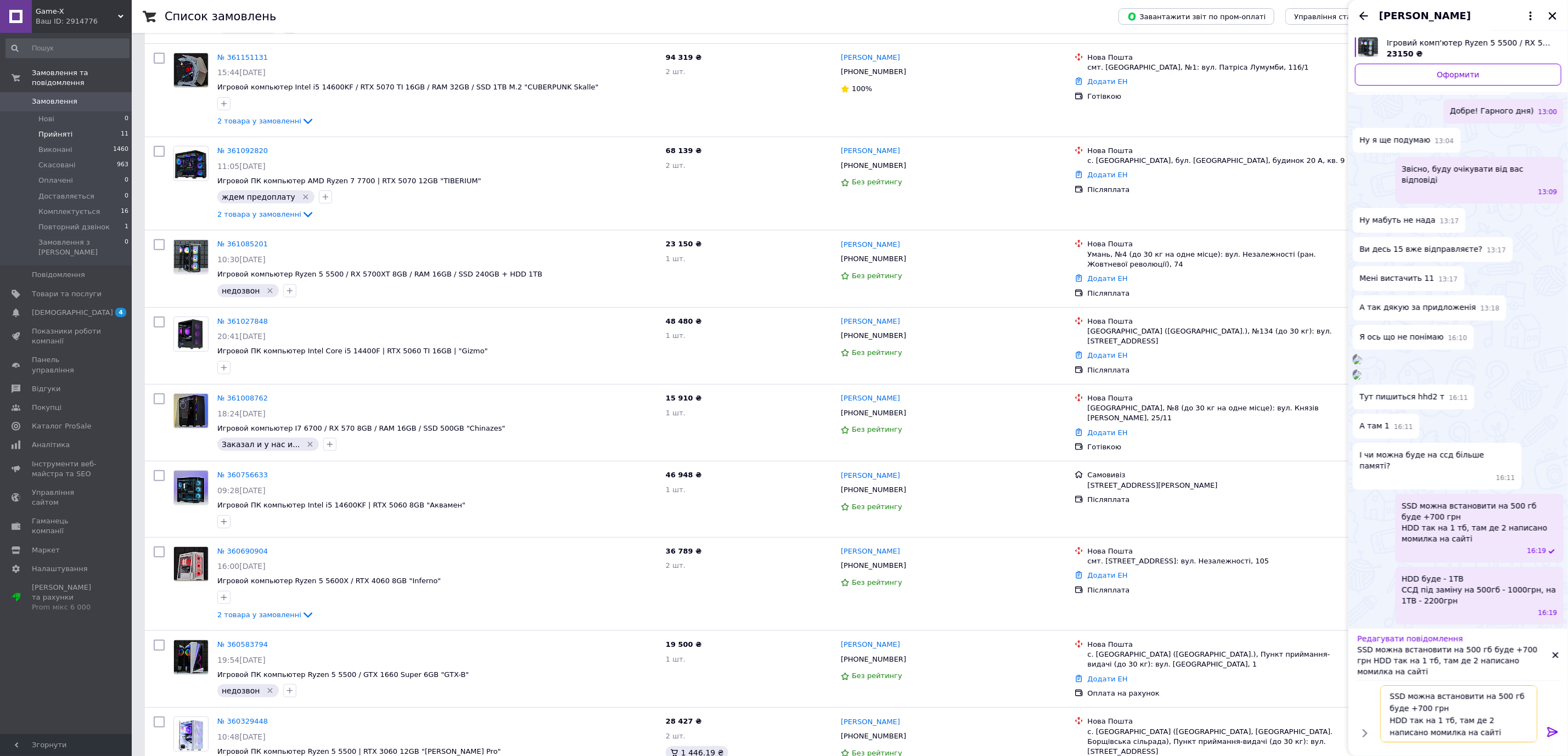
click at [1405, 712] on textarea "SSD можна встановити на 500 гб буде +700 грн HDD так на 1 тб, там де 2 написано…" at bounding box center [1458, 714] width 157 height 57
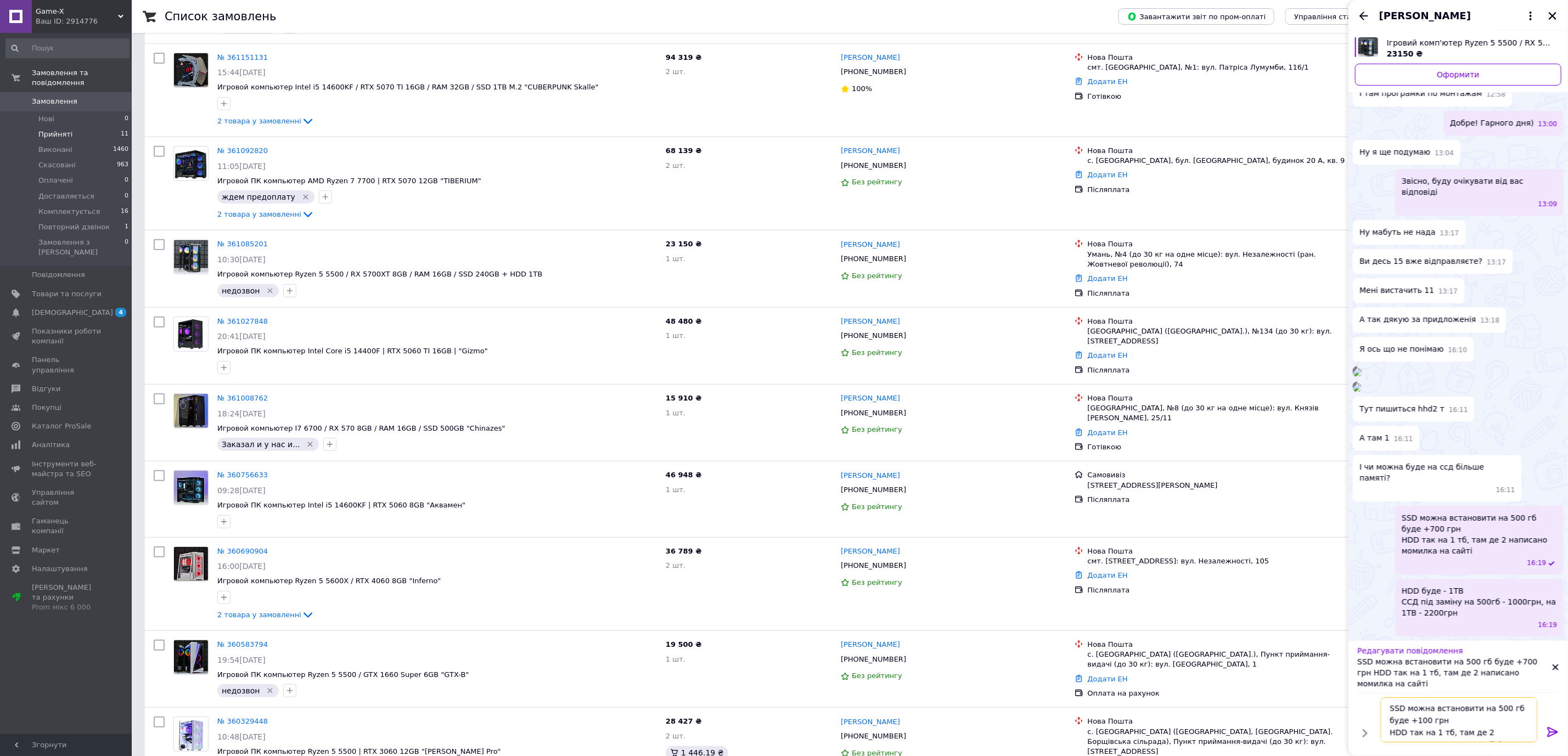
type textarea "SSD можна встановити на 500 гб буде +1000 грн HDD так на 1 тб, там де 2 написан…"
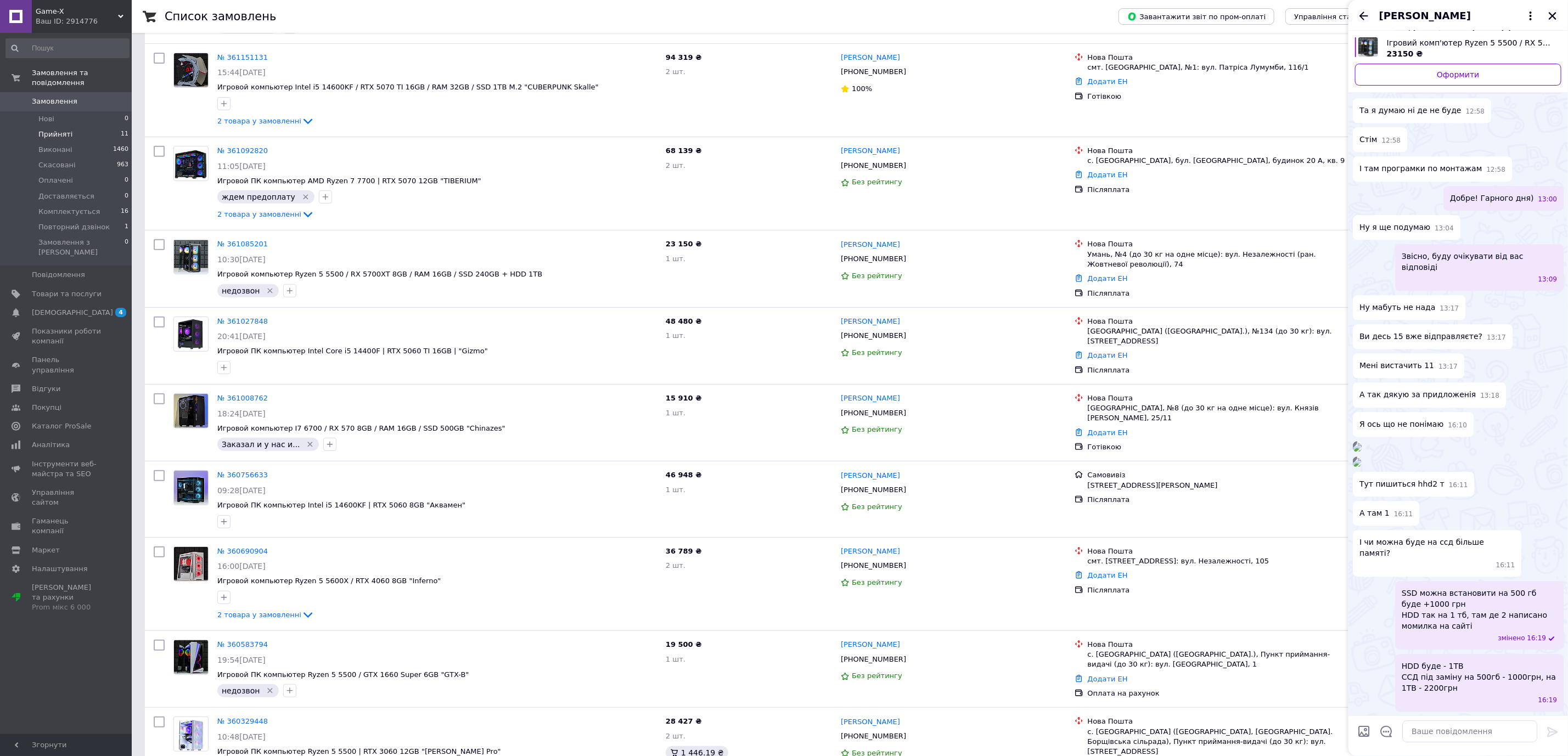
click at [1368, 16] on icon "Назад" at bounding box center [1364, 15] width 9 height 8
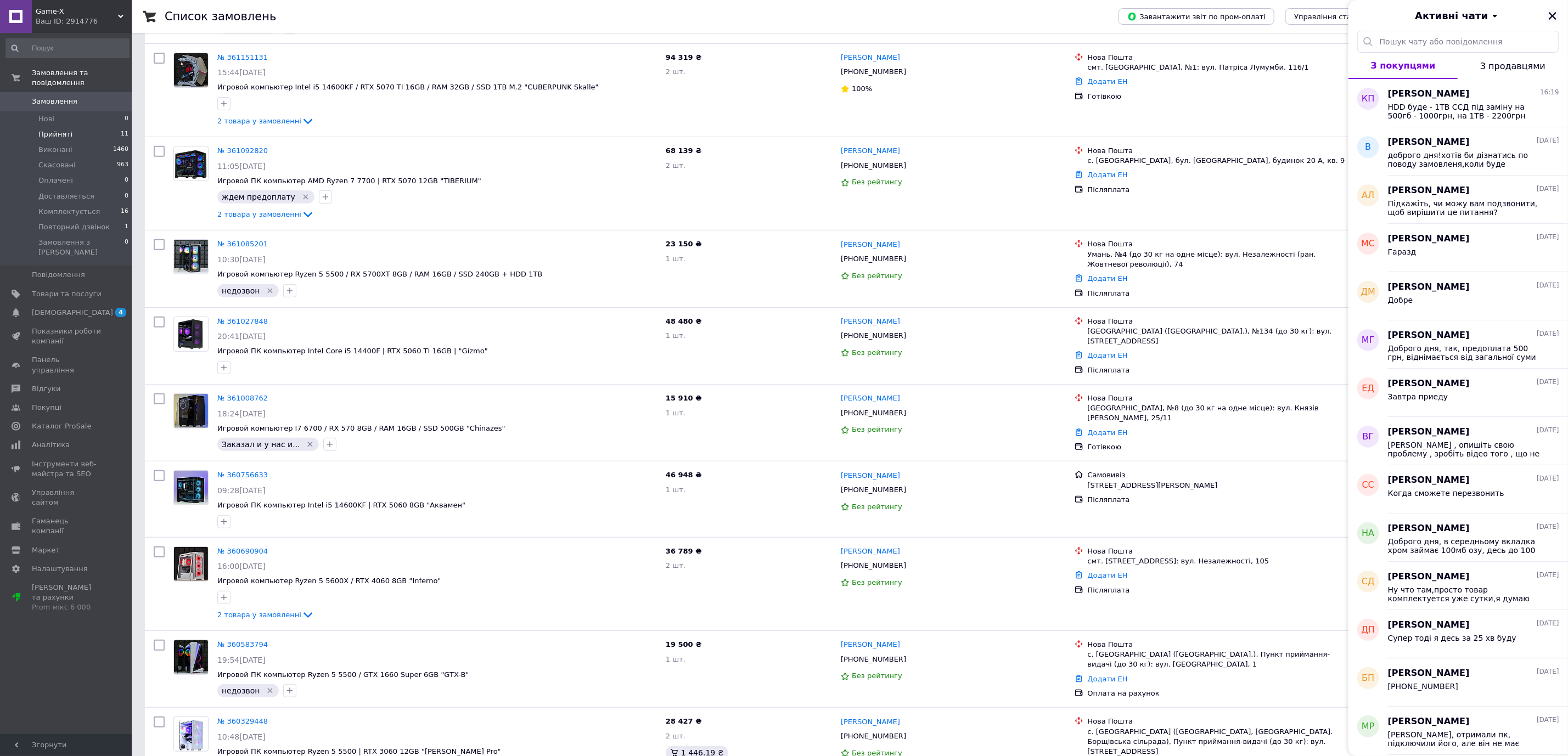
click at [1558, 19] on icon "Закрити" at bounding box center [1552, 16] width 10 height 10
